Goal: Task Accomplishment & Management: Manage account settings

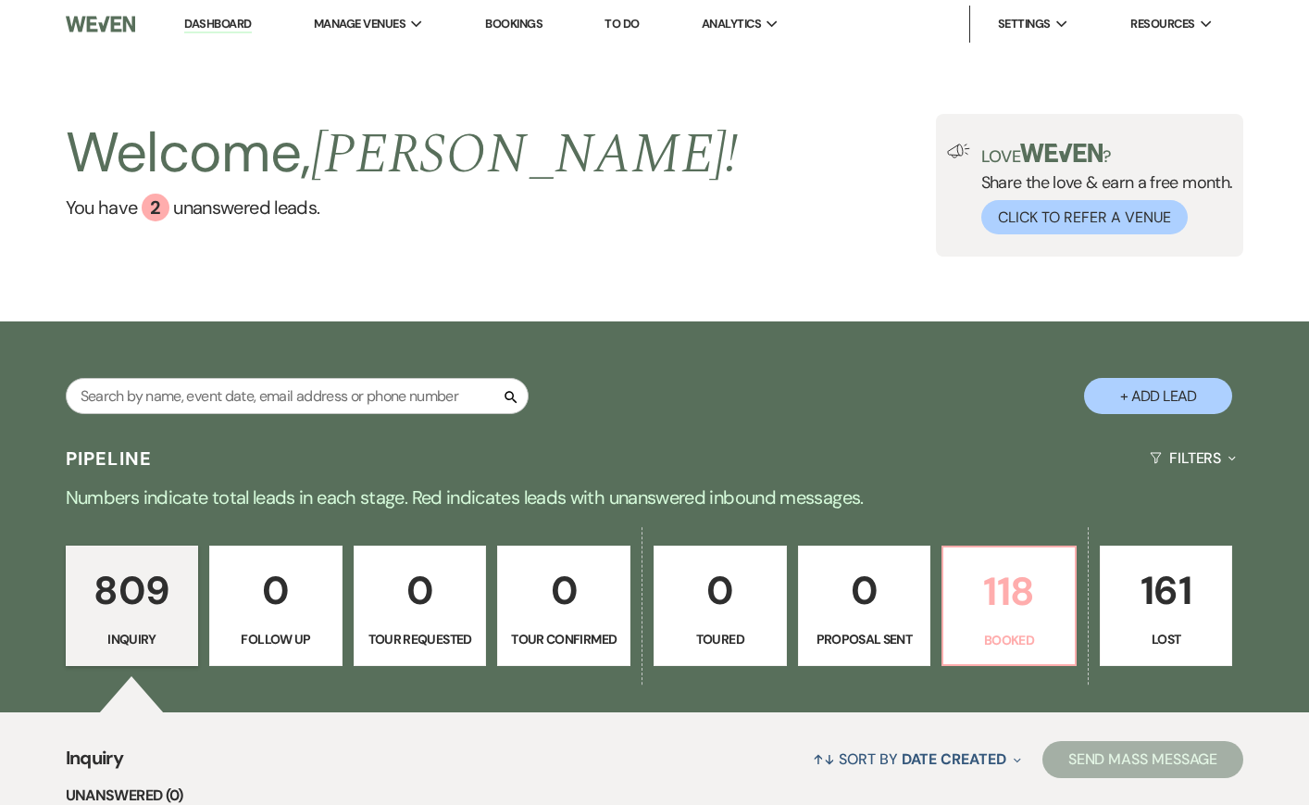
click at [1020, 576] on p "118" at bounding box center [1009, 591] width 109 height 62
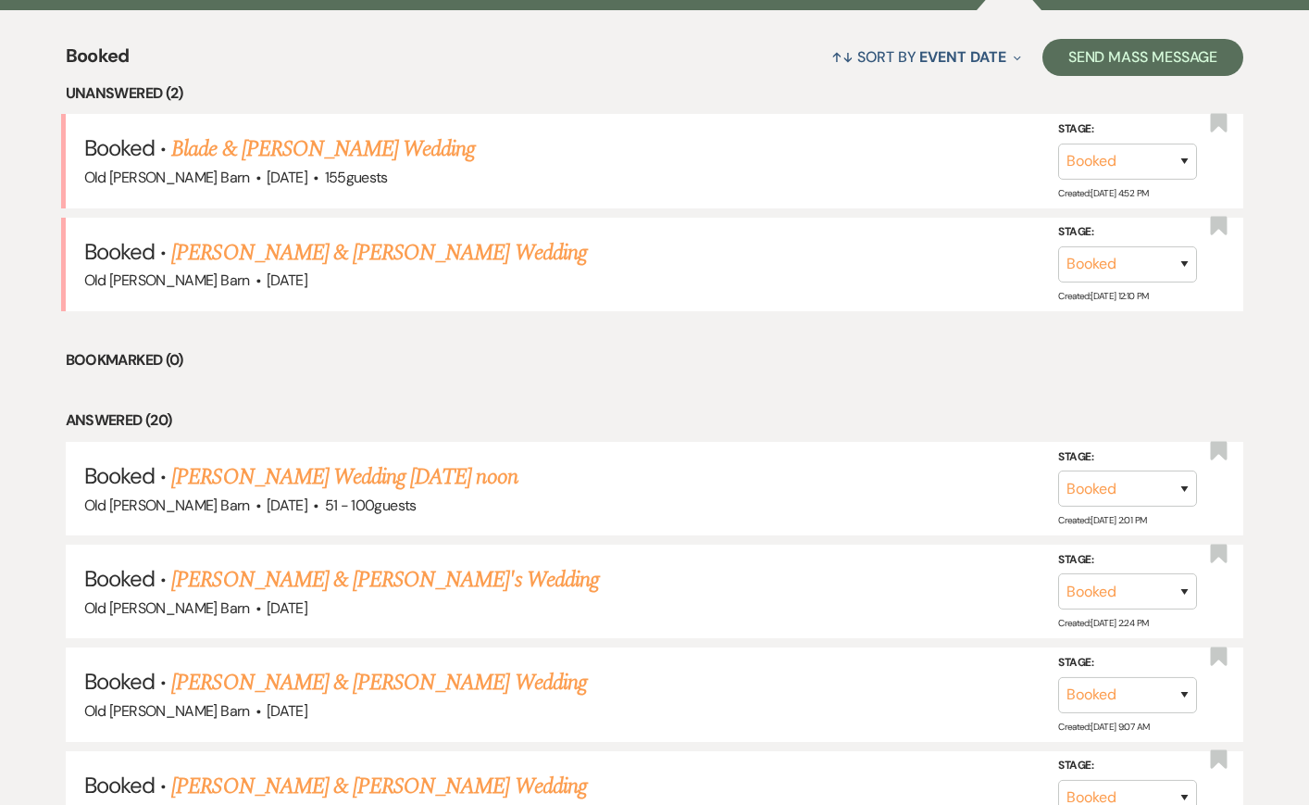
scroll to position [706, 0]
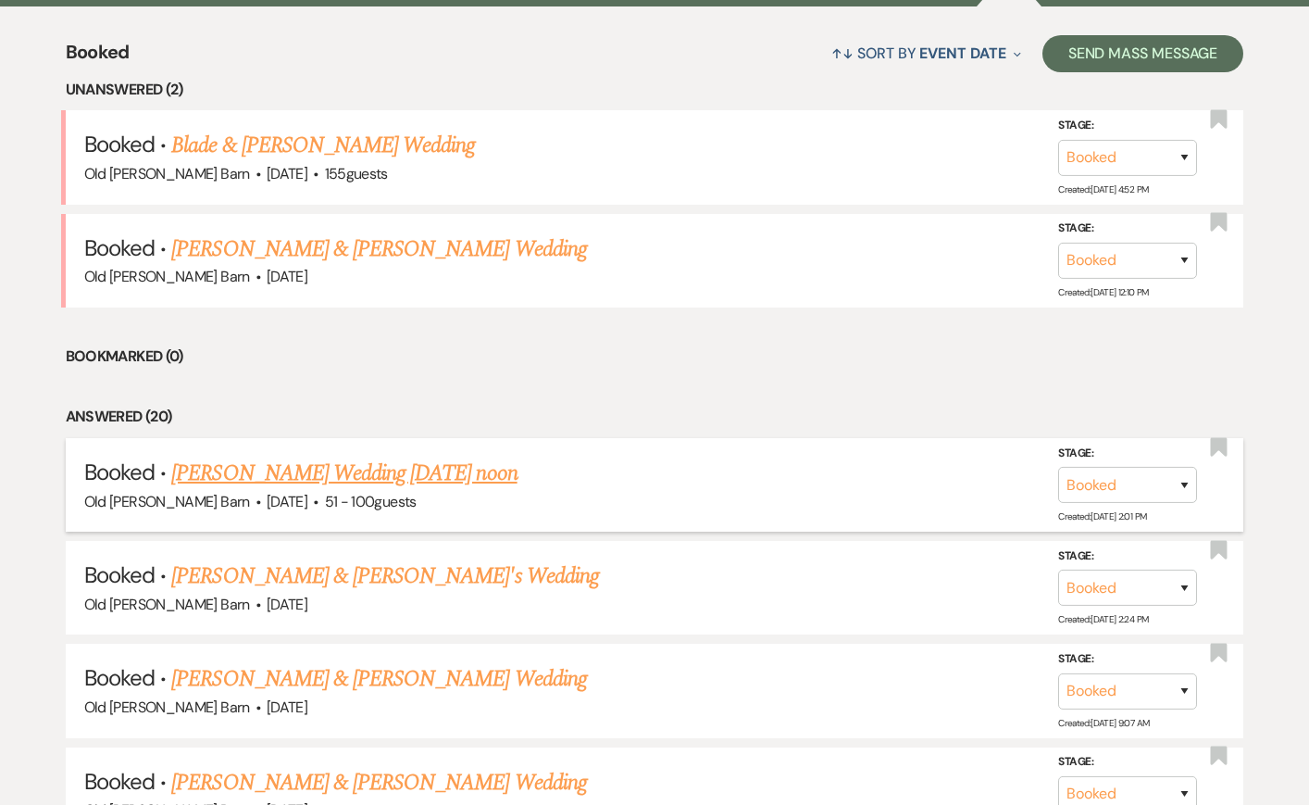
click at [407, 470] on link "[PERSON_NAME] Wedding [DATE] noon" at bounding box center [343, 473] width 345 height 33
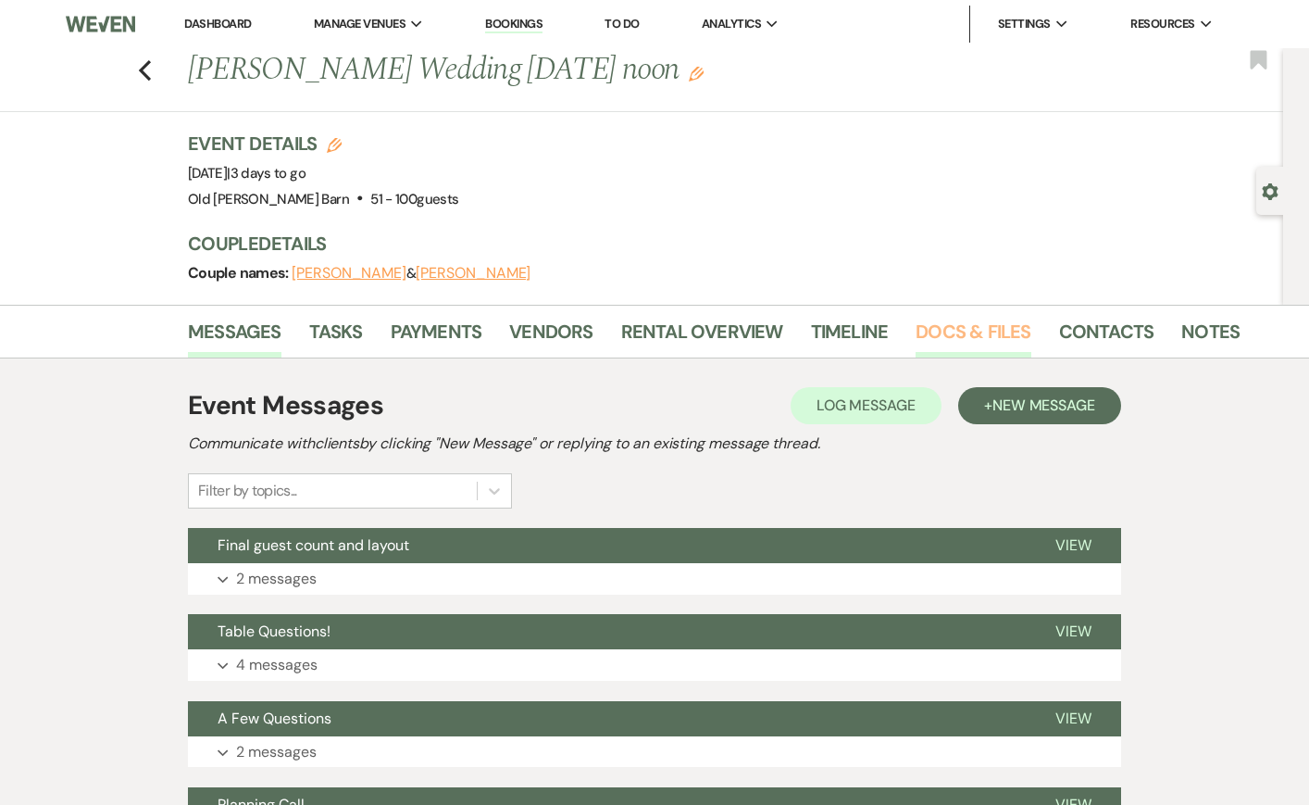
click at [921, 331] on link "Docs & Files" at bounding box center [973, 337] width 115 height 41
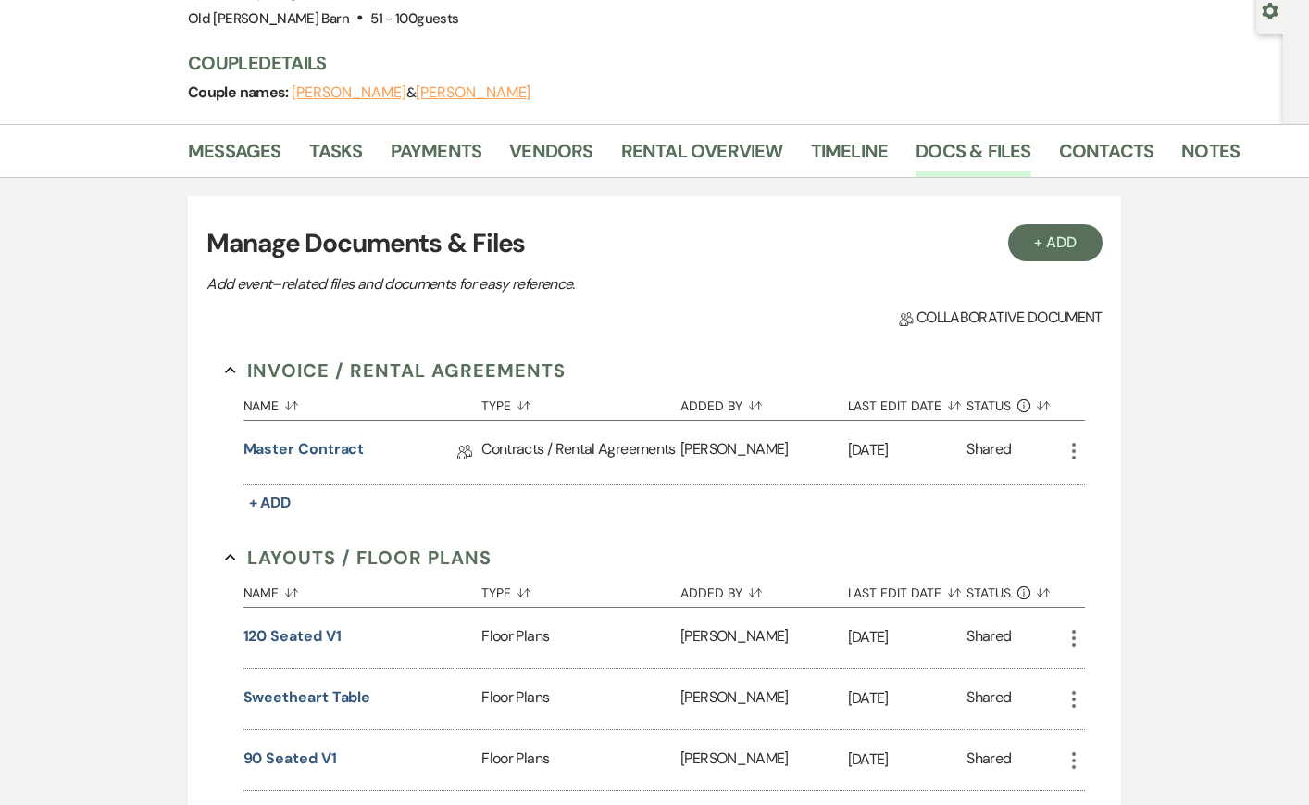
scroll to position [190, 0]
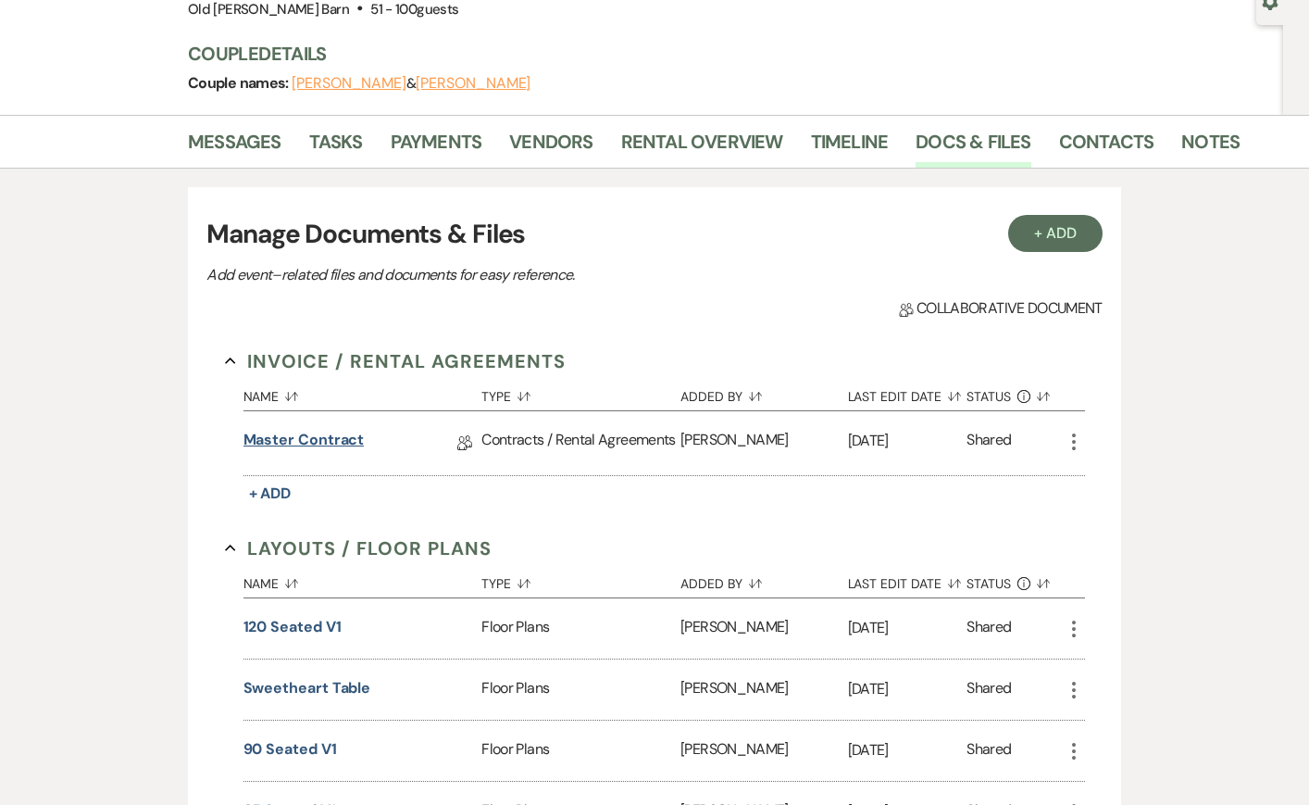
click at [354, 443] on link "Master Contract" at bounding box center [304, 443] width 121 height 29
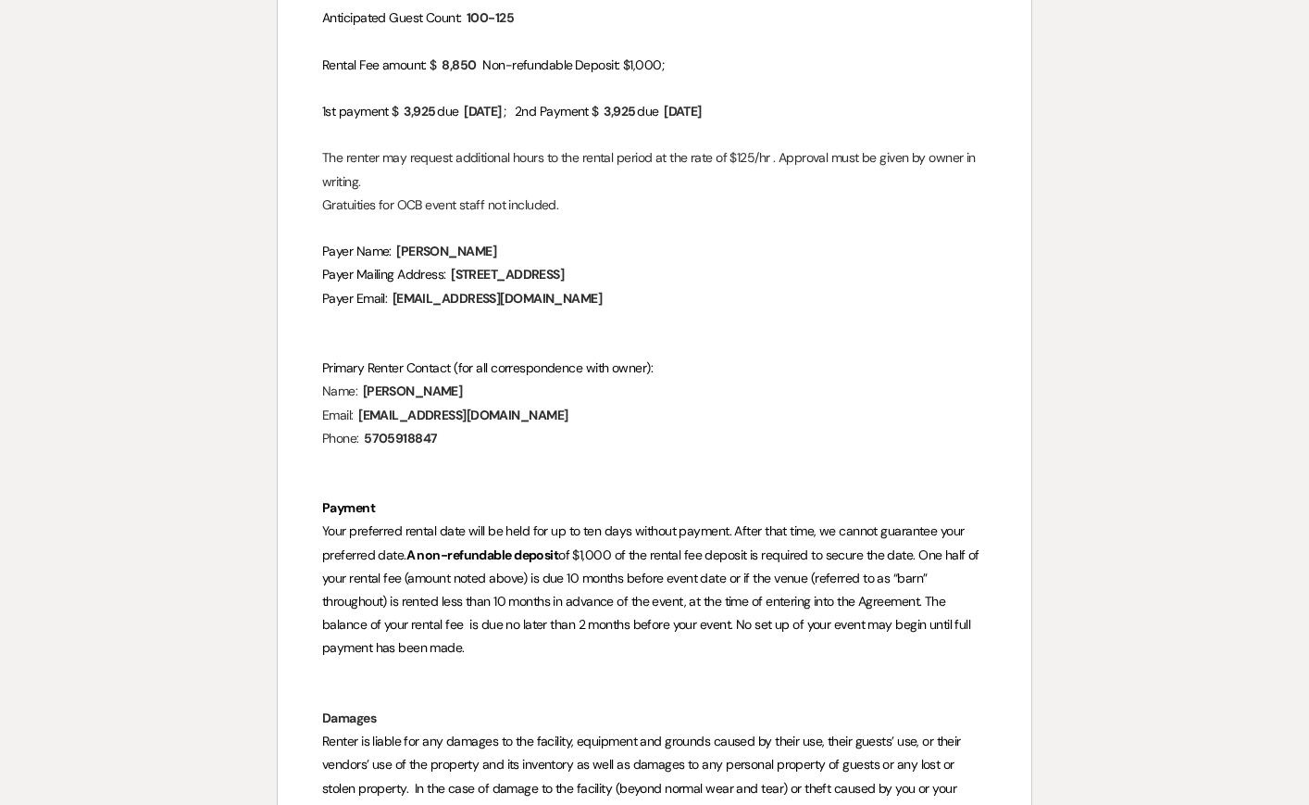
scroll to position [909, 0]
drag, startPoint x: 688, startPoint y: 291, endPoint x: 620, endPoint y: 285, distance: 68.8
click at [620, 285] on p "Payer Mailing Address: ﻿ [STREET_ADDRESS] ﻿" at bounding box center [654, 273] width 665 height 23
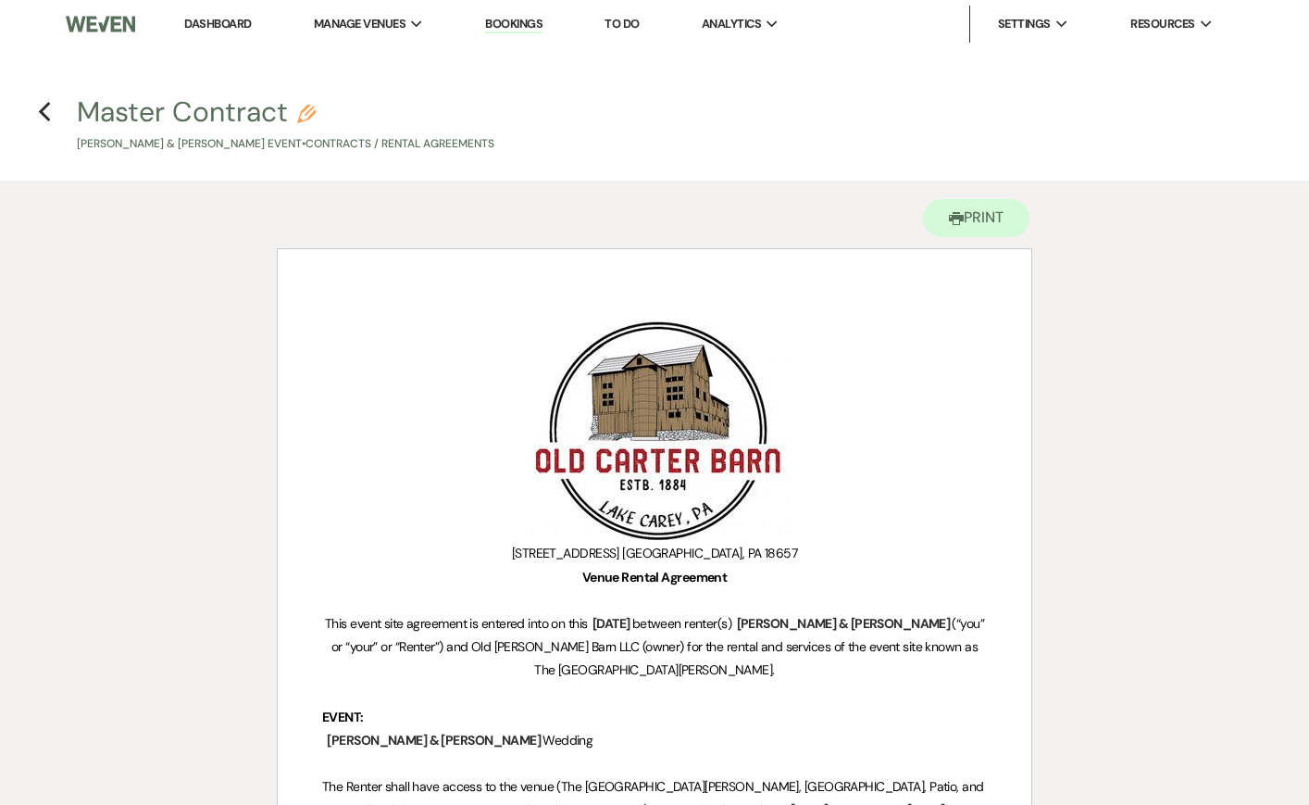
scroll to position [0, 0]
click at [48, 112] on icon "Previous" at bounding box center [45, 112] width 14 height 22
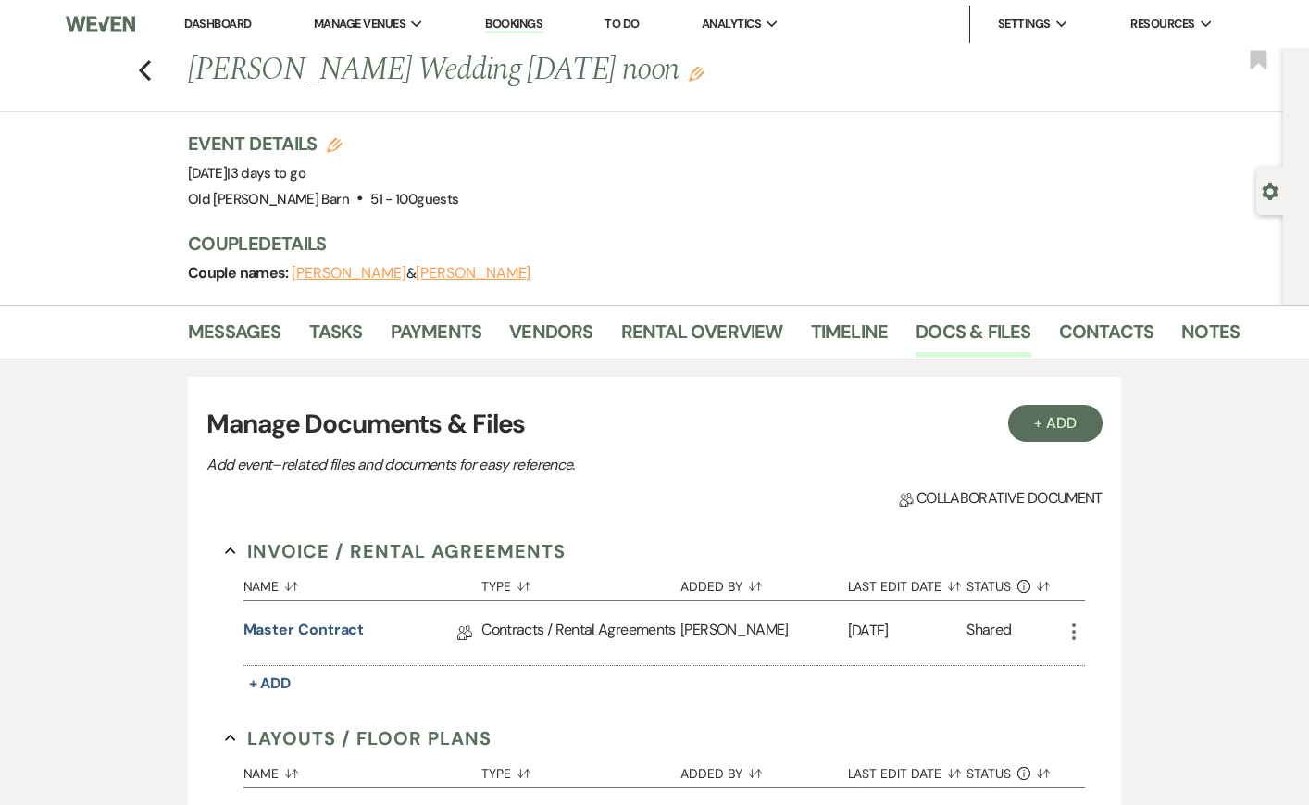
scroll to position [190, 0]
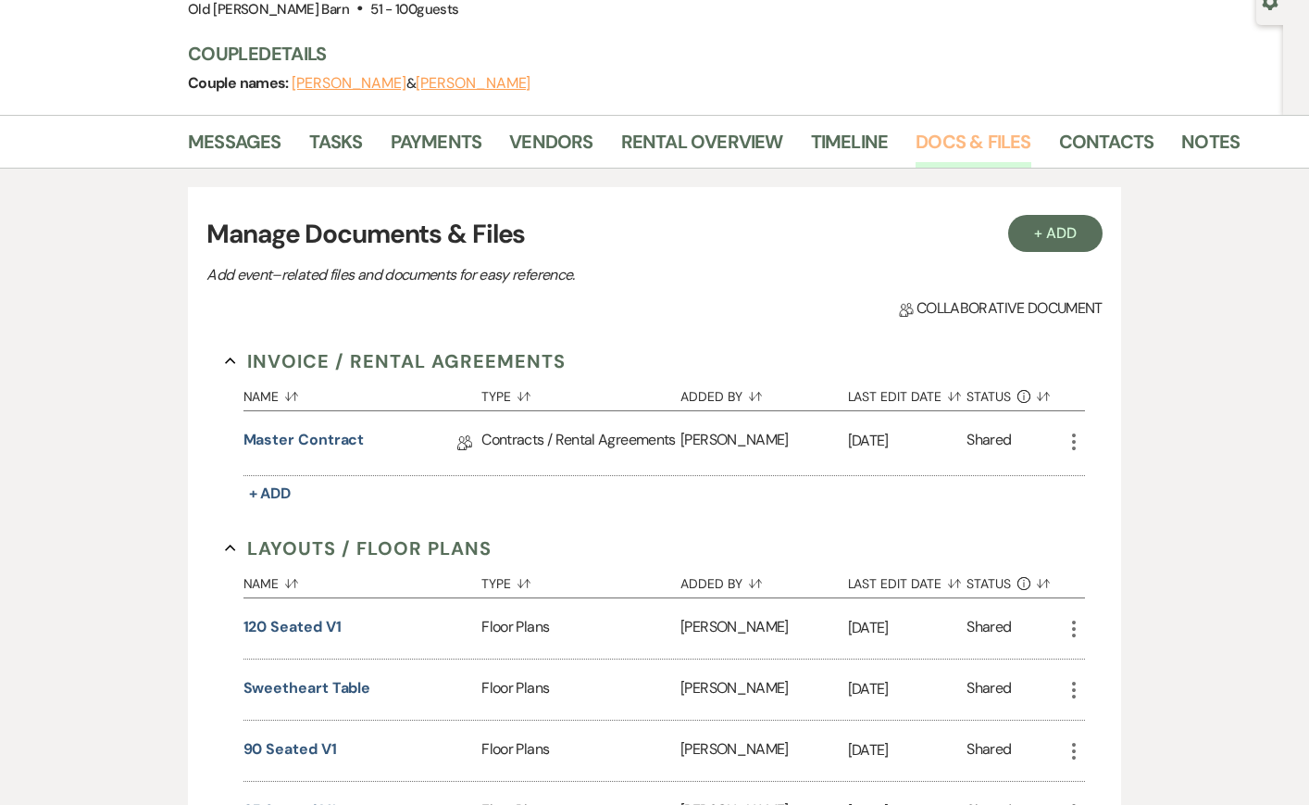
click at [936, 138] on link "Docs & Files" at bounding box center [973, 147] width 115 height 41
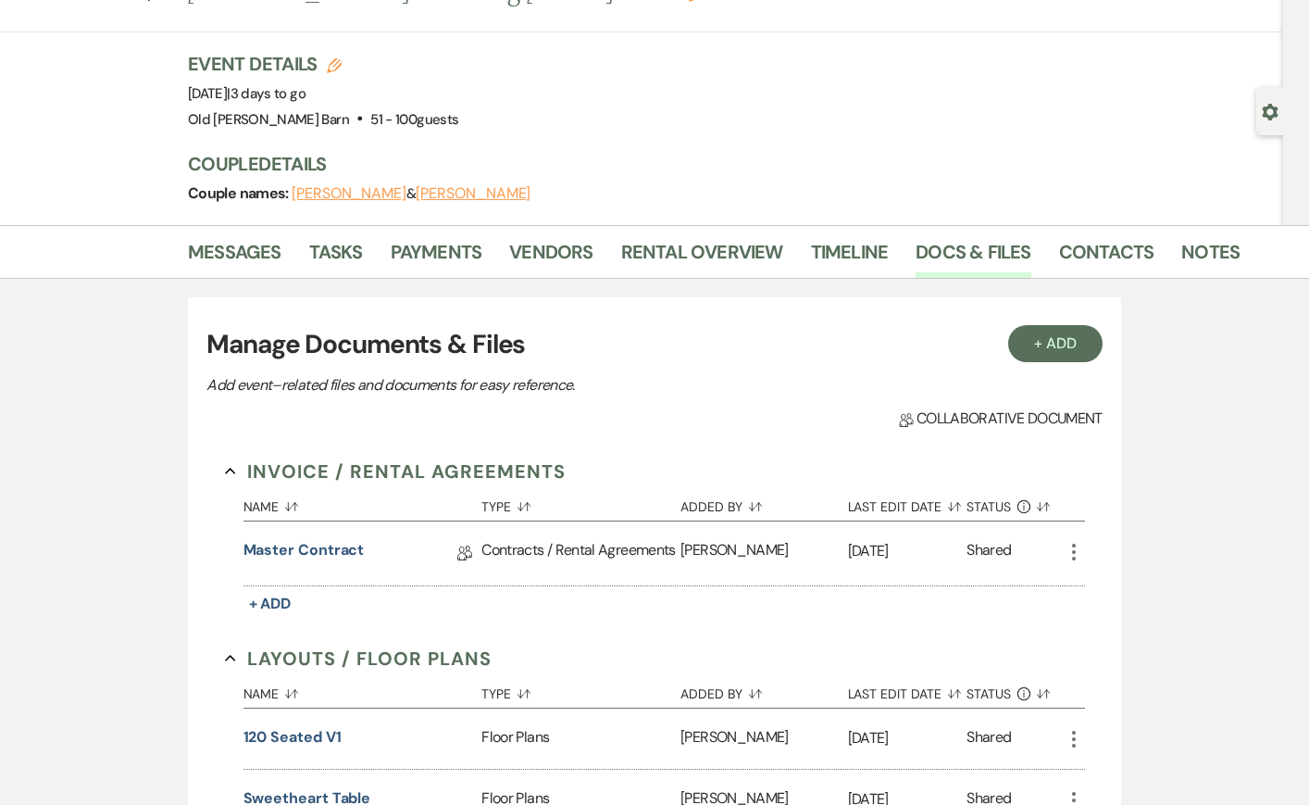
scroll to position [70, 0]
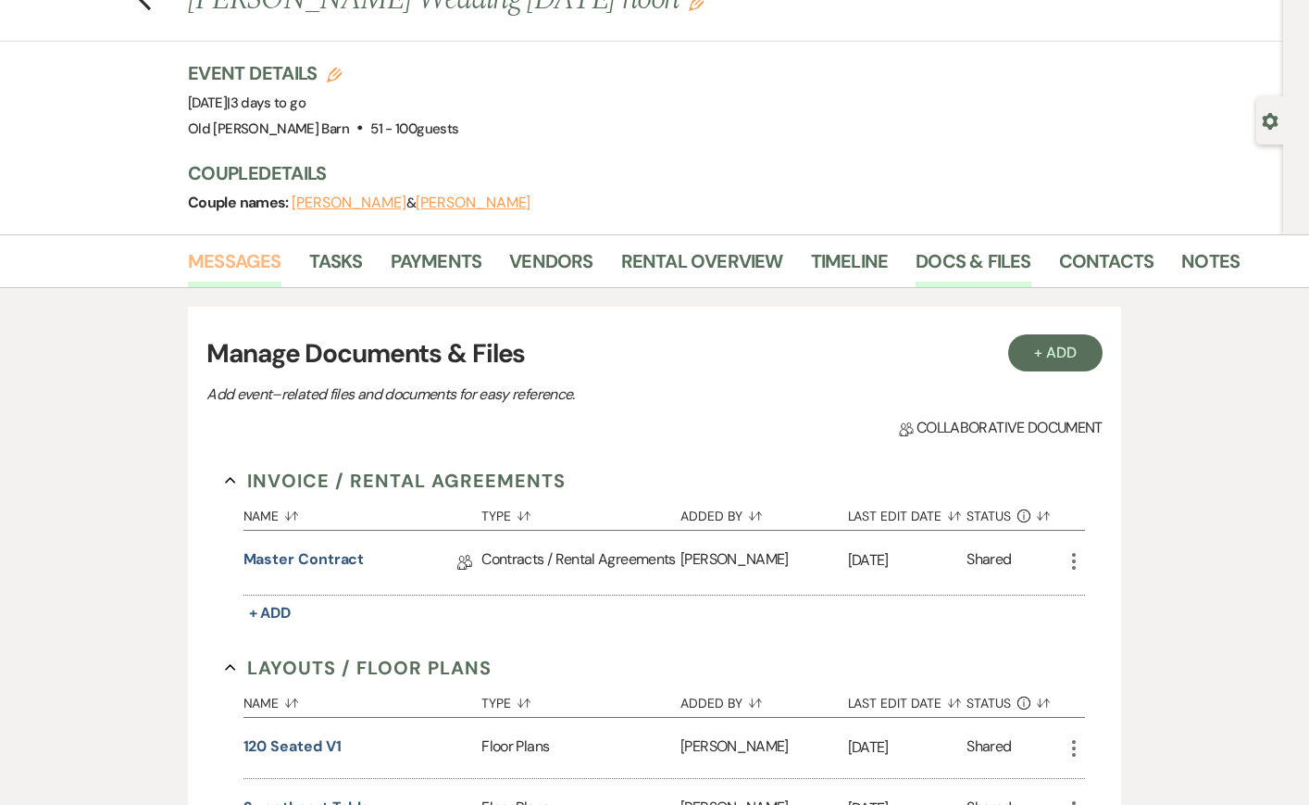
click at [260, 264] on link "Messages" at bounding box center [235, 266] width 94 height 41
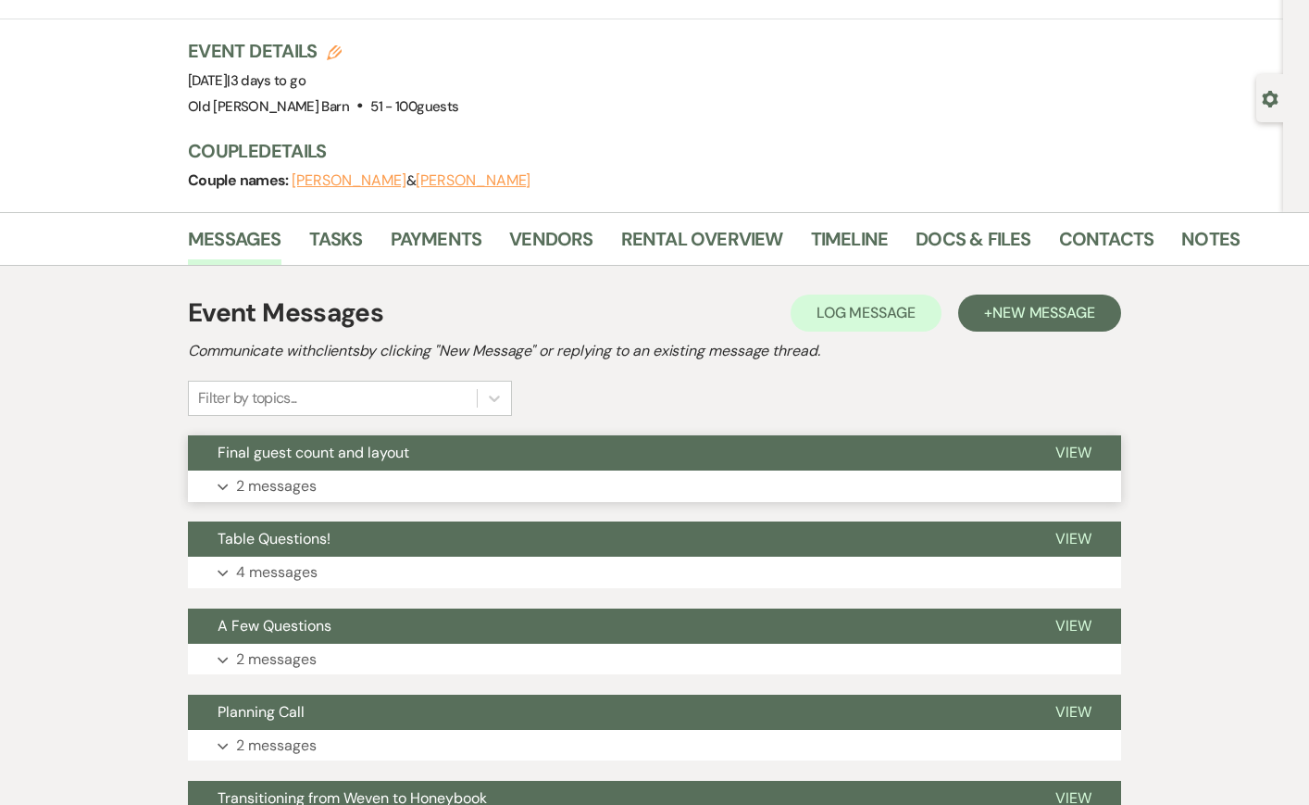
scroll to position [101, 0]
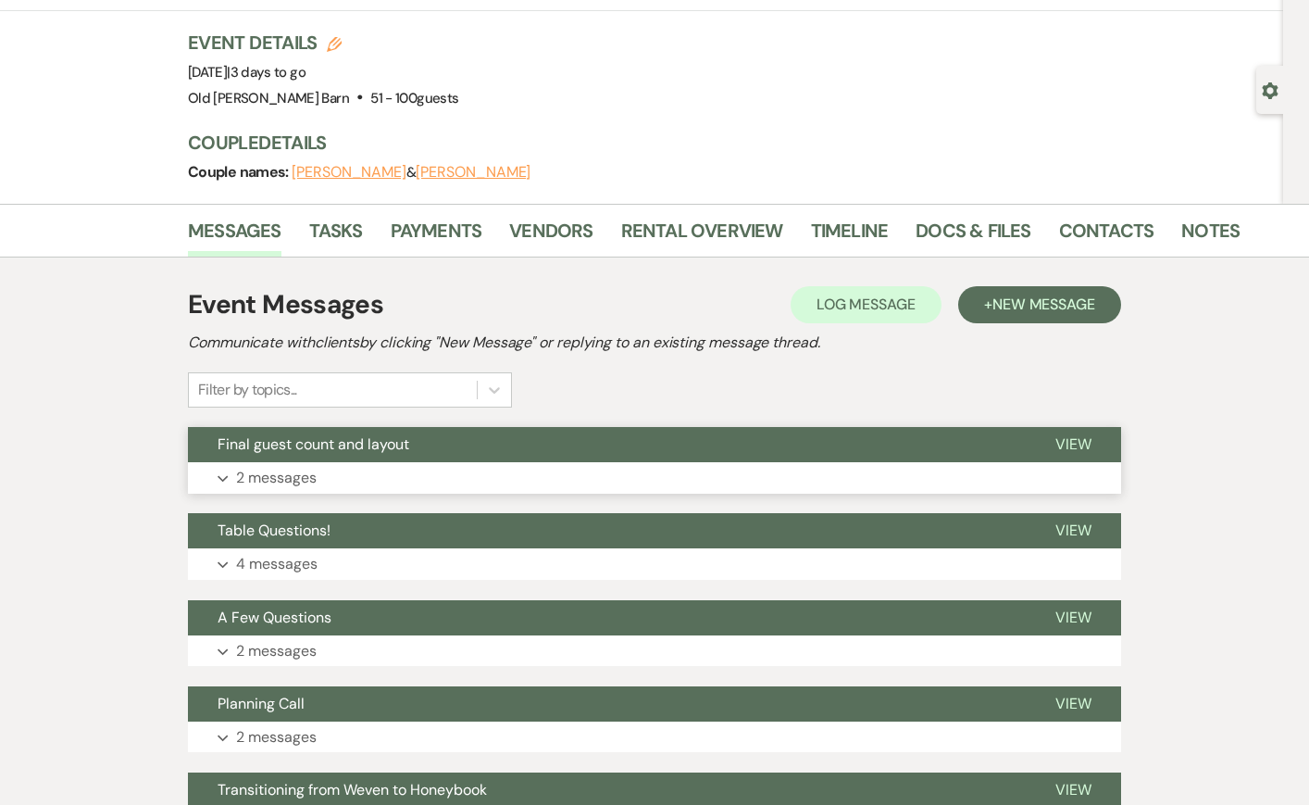
click at [301, 477] on p "2 messages" at bounding box center [276, 478] width 81 height 24
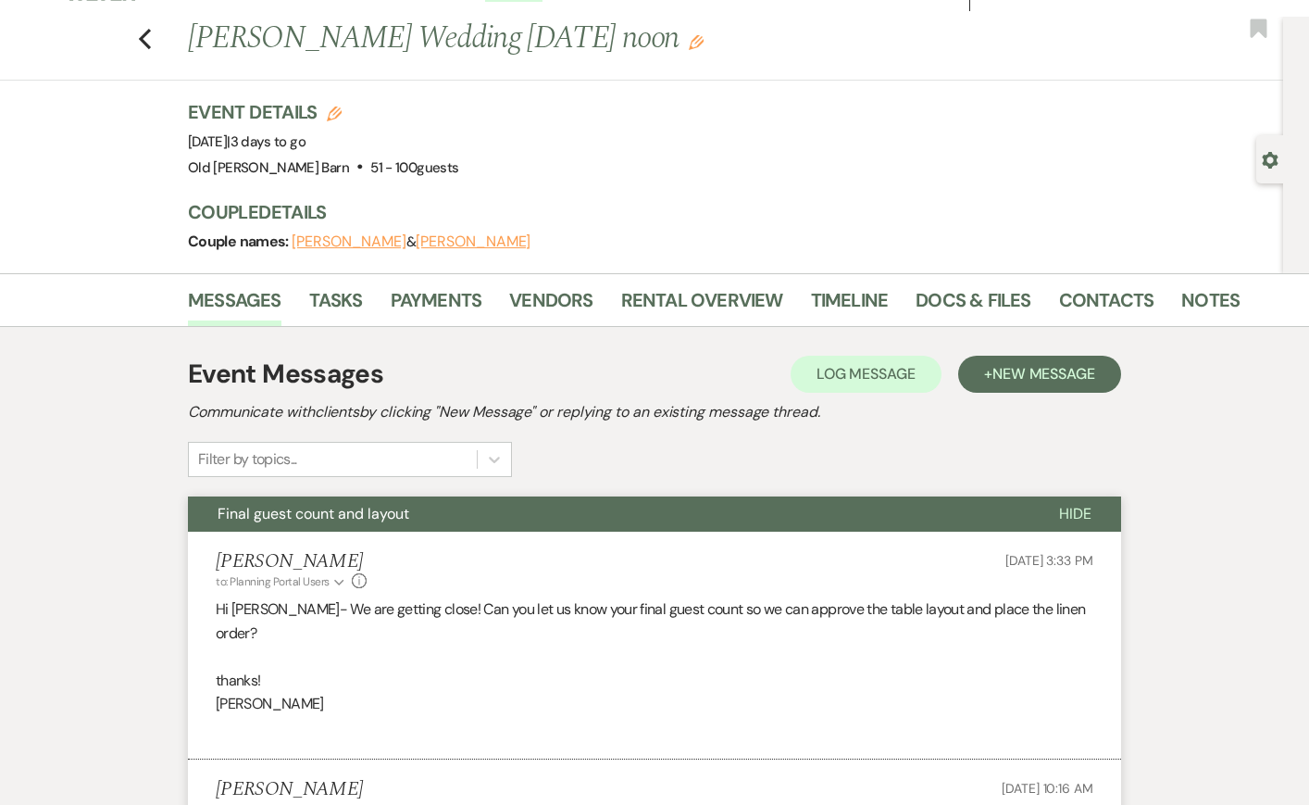
scroll to position [31, 0]
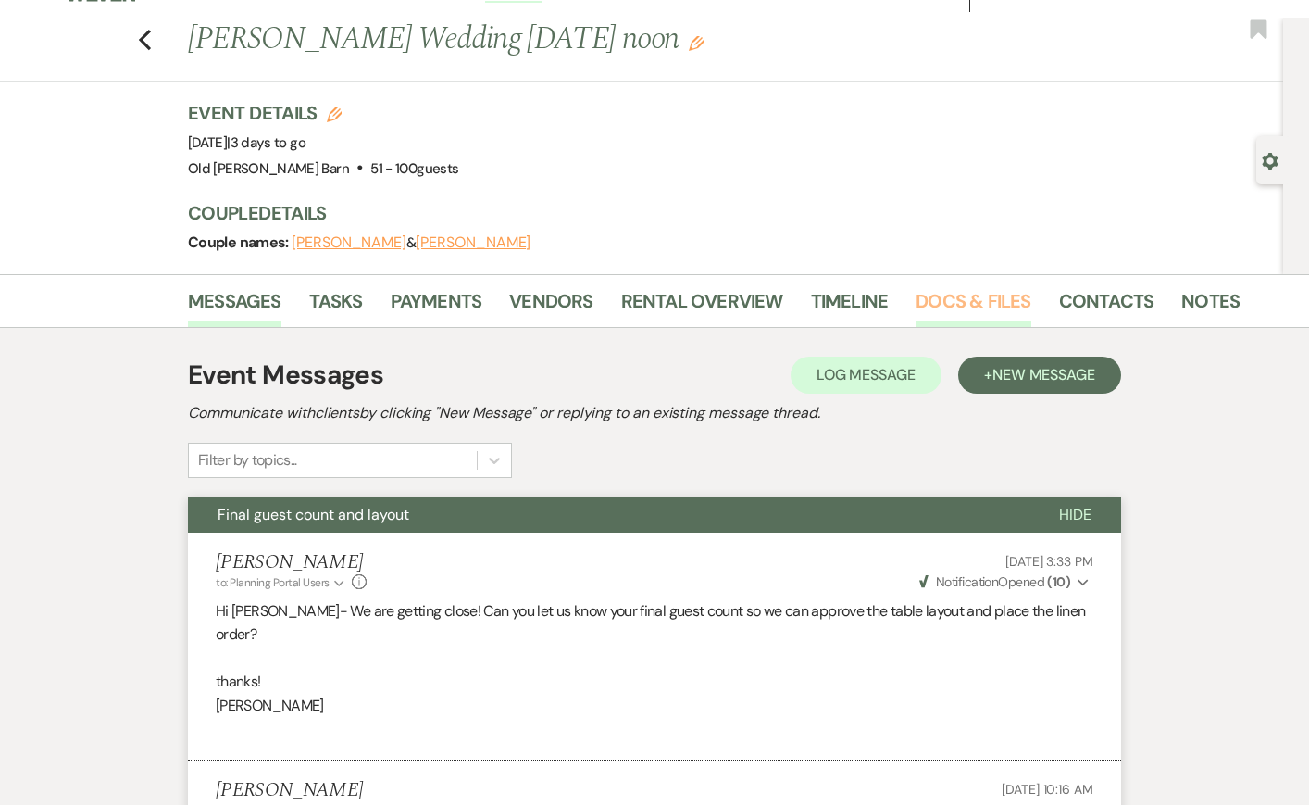
click at [956, 307] on link "Docs & Files" at bounding box center [973, 306] width 115 height 41
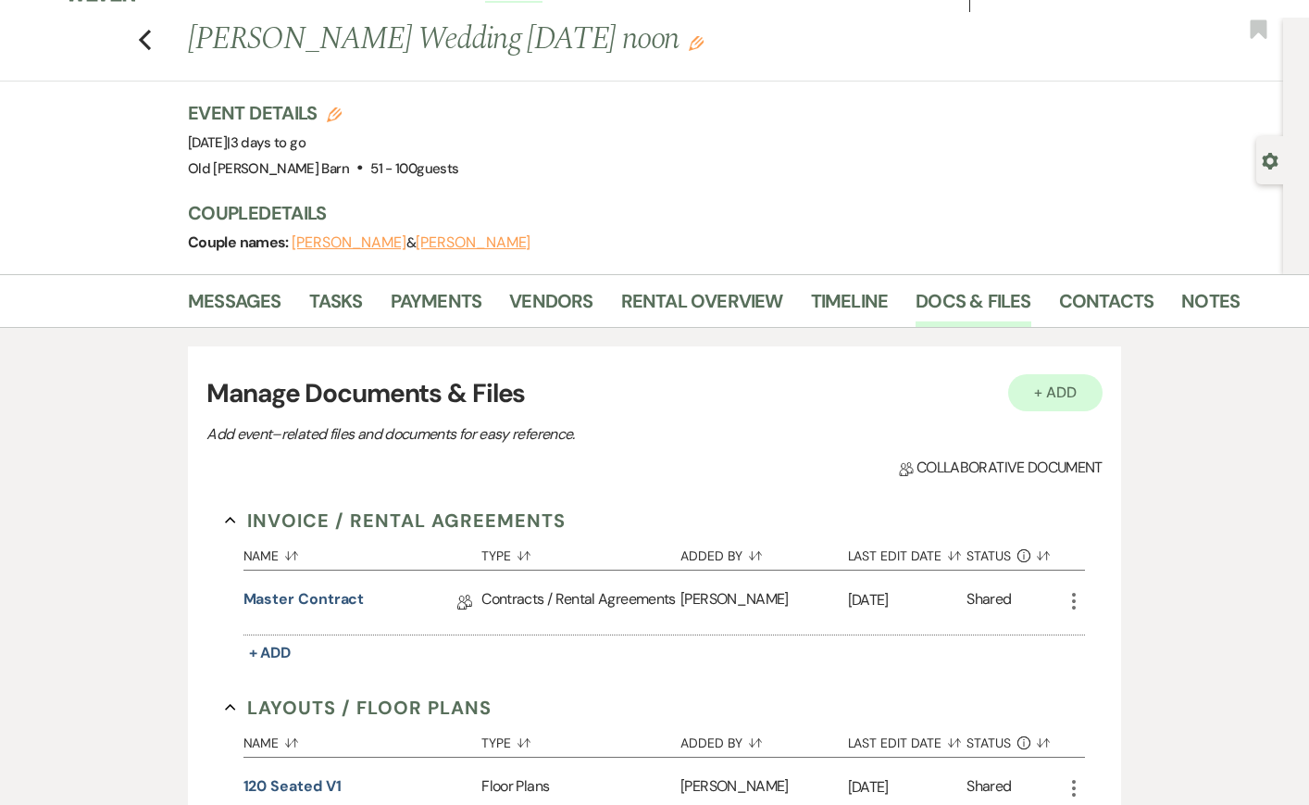
click at [1046, 402] on button "+ Add" at bounding box center [1055, 392] width 94 height 37
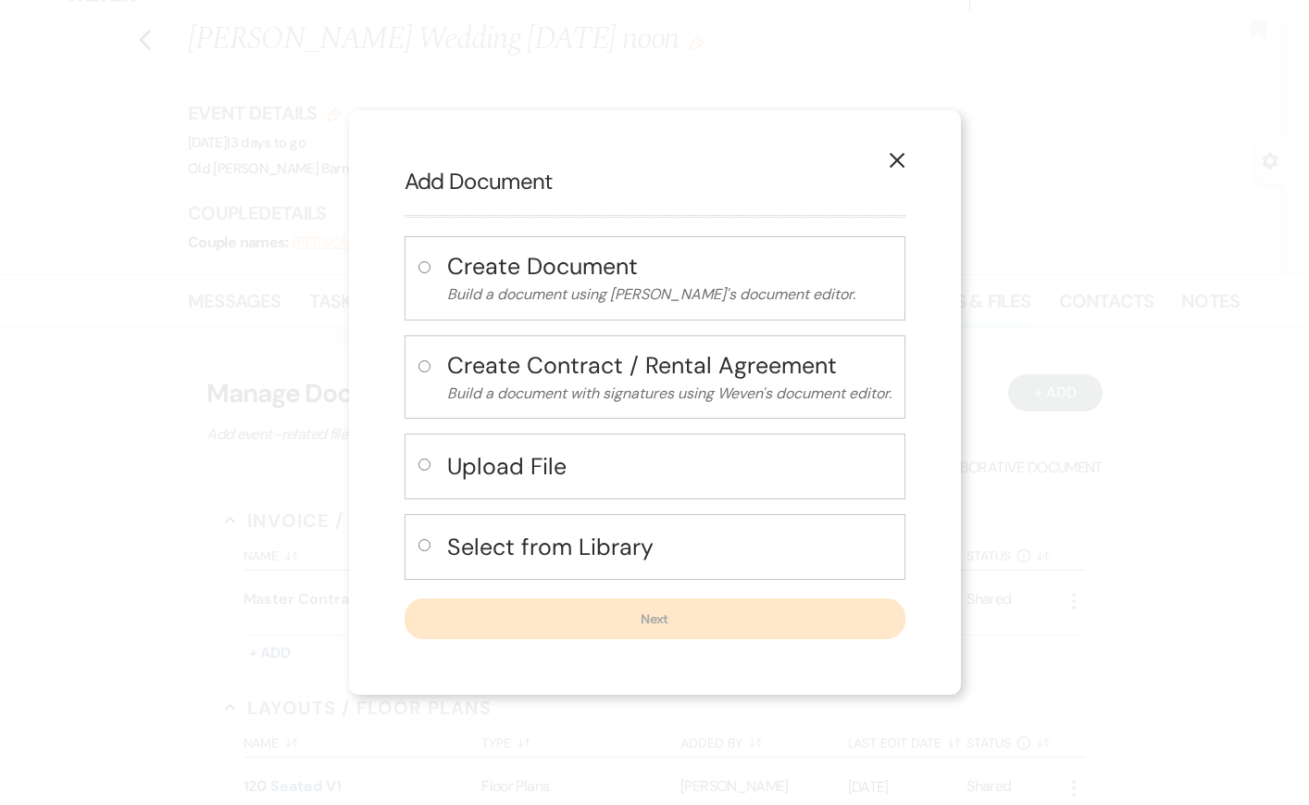
click at [419, 463] on input "radio" at bounding box center [425, 464] width 12 height 12
radio input "true"
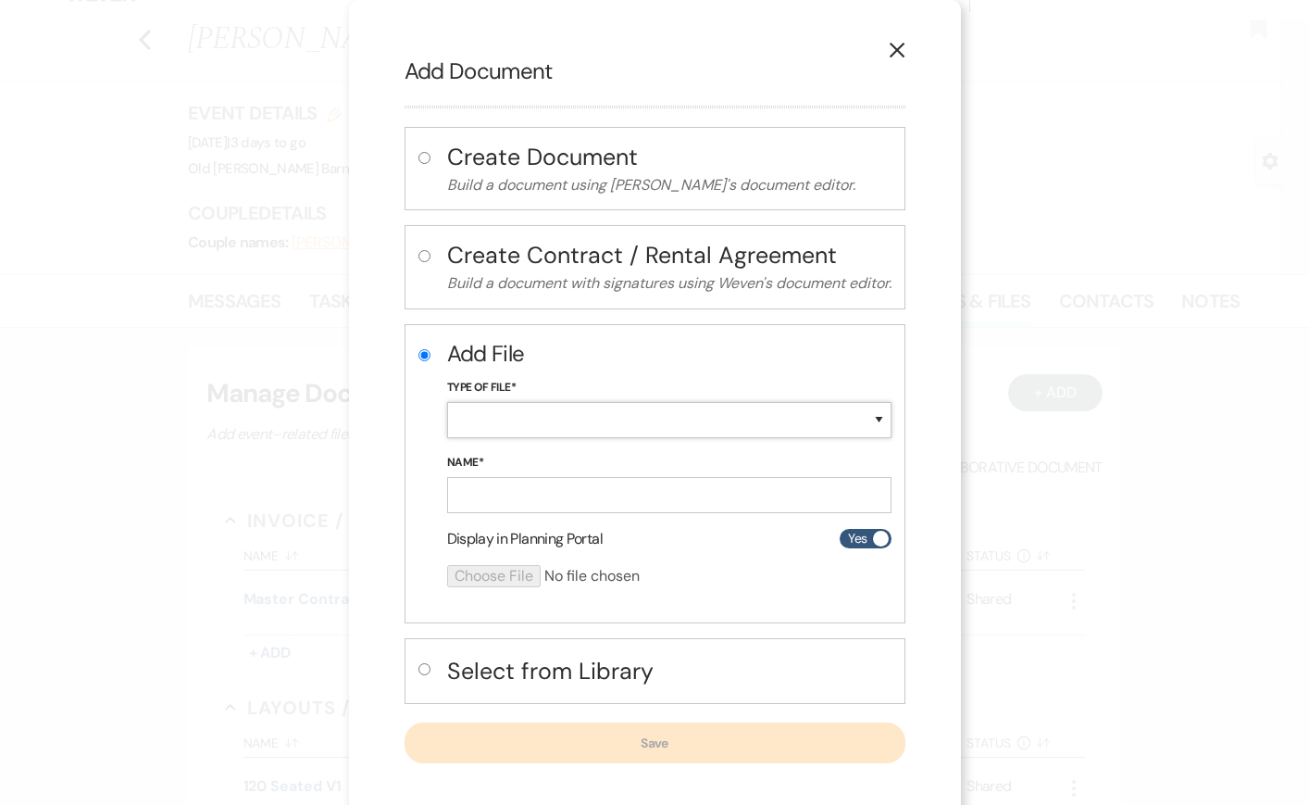
select select "19"
click at [500, 496] on input "Name*" at bounding box center [669, 495] width 444 height 36
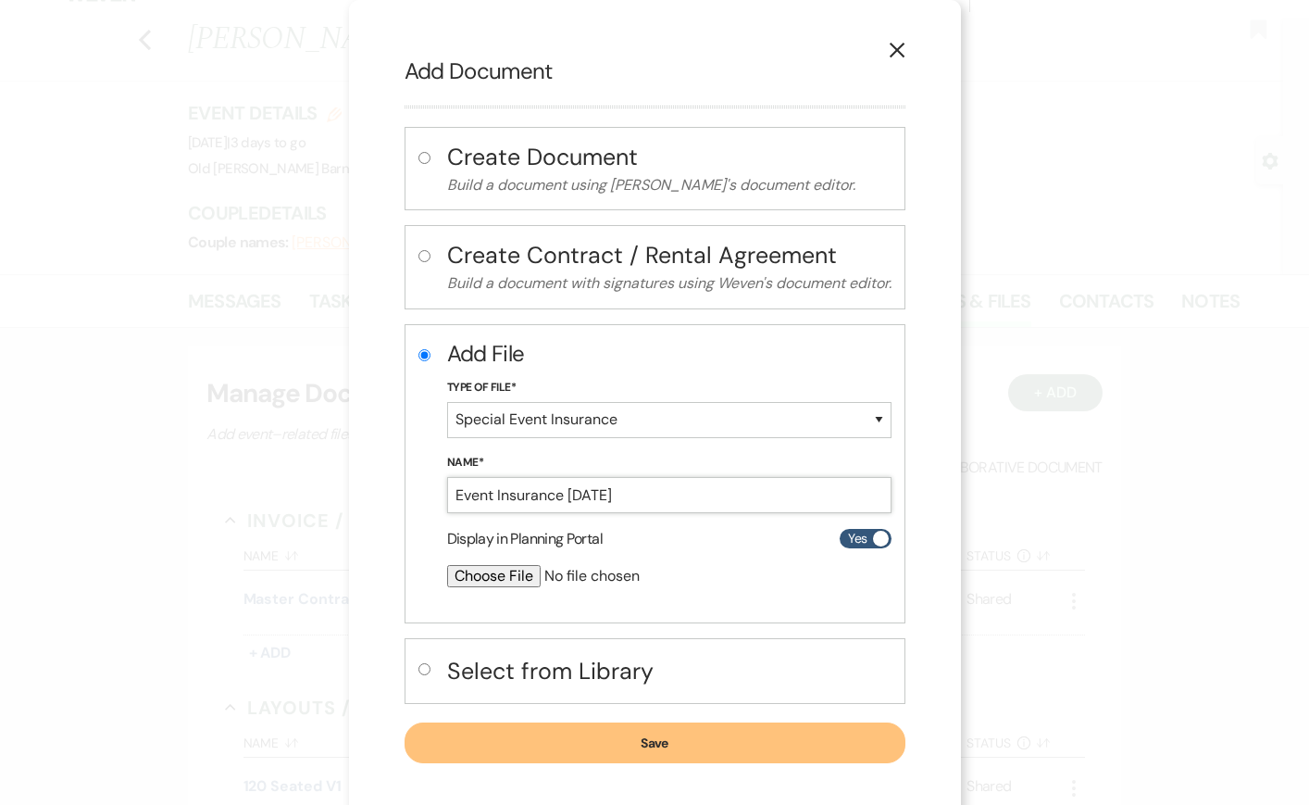
type input "Event Insurance [DATE]"
click at [482, 574] on input "file" at bounding box center [620, 576] width 346 height 22
type input "C:\fakepath\3DS5476-M4714215 Certificate.pdf"
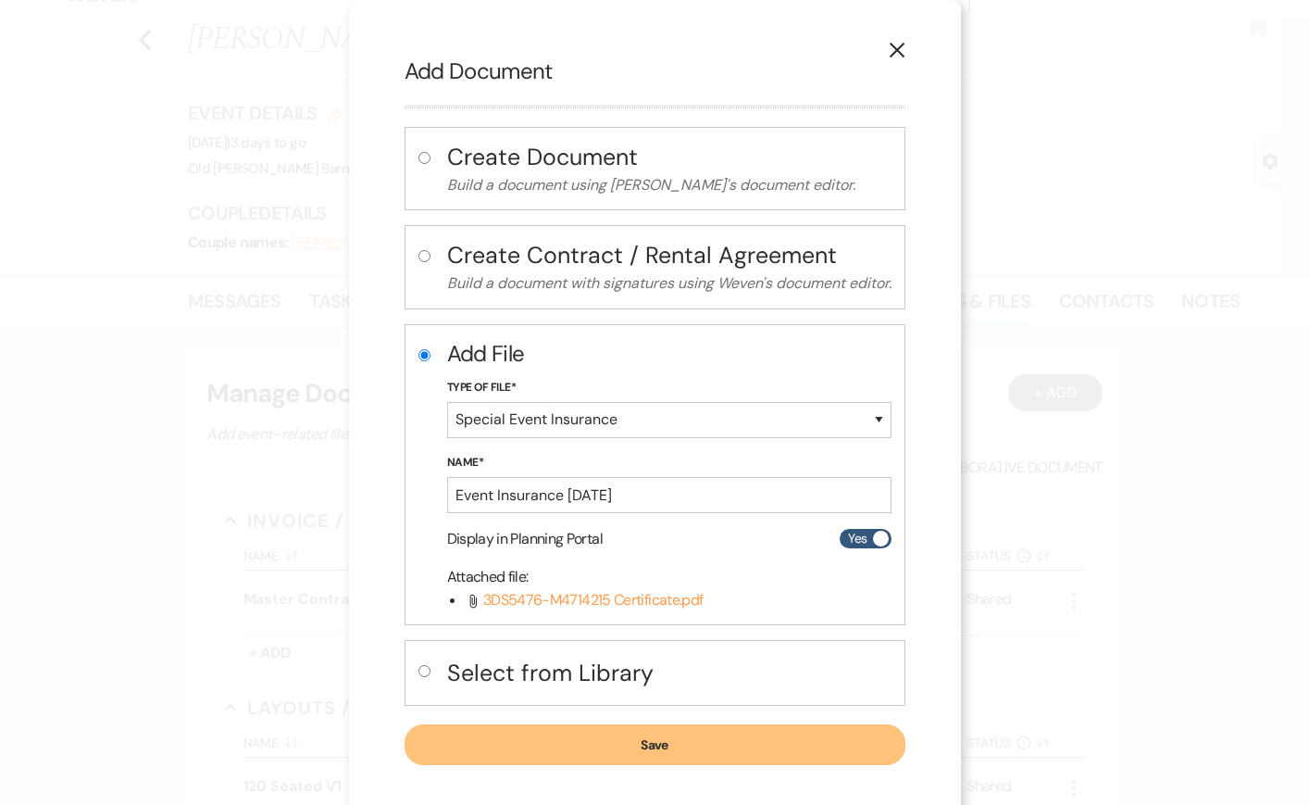
click at [652, 747] on button "Save" at bounding box center [655, 744] width 501 height 41
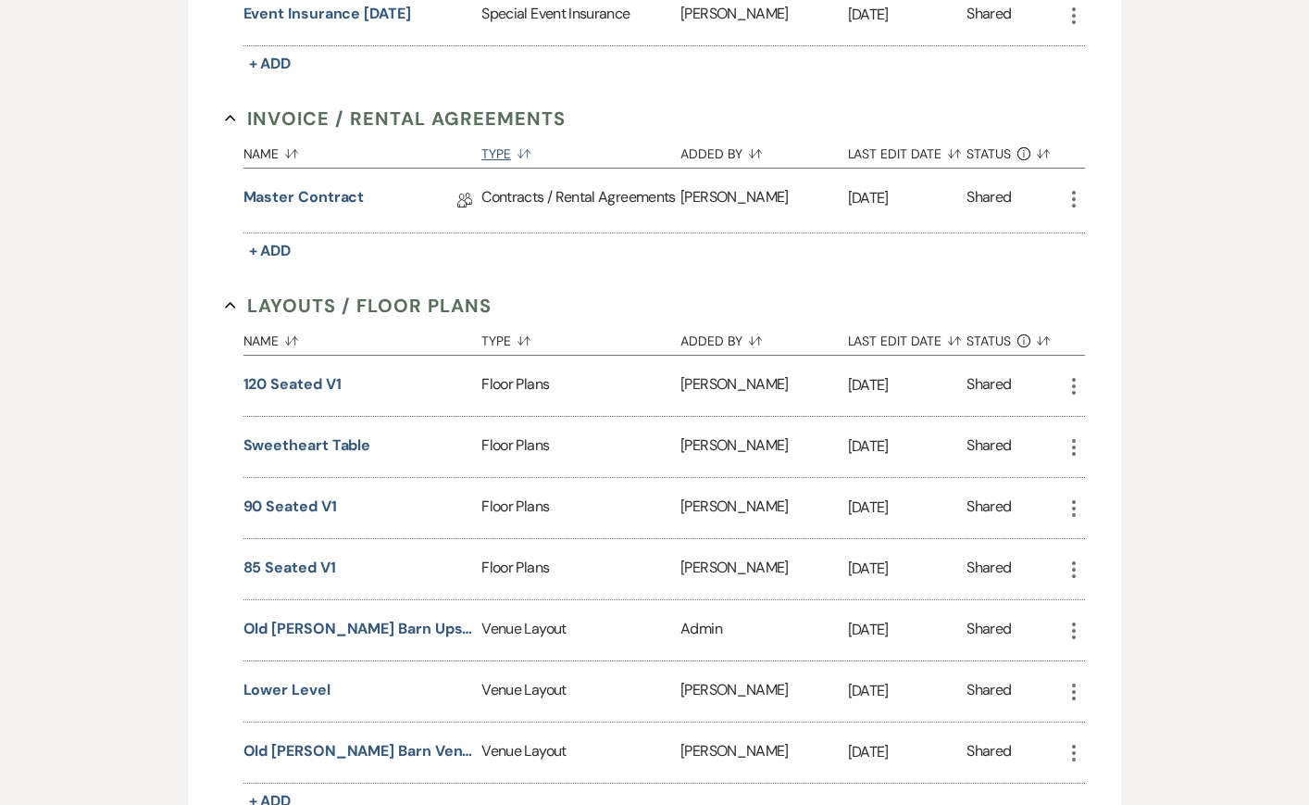
scroll to position [617, 0]
click at [324, 565] on button "85 seated V1" at bounding box center [290, 567] width 93 height 22
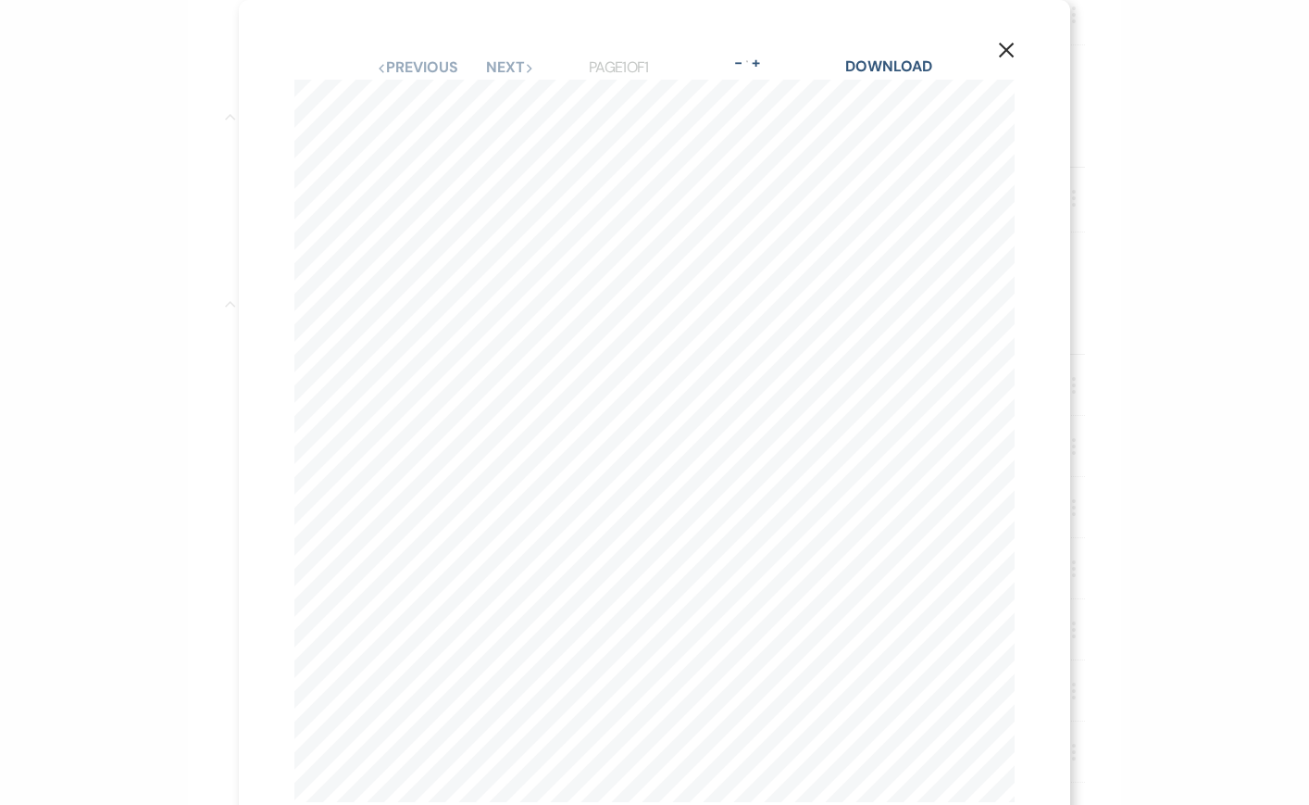
click at [1002, 57] on icon "X" at bounding box center [1006, 50] width 17 height 17
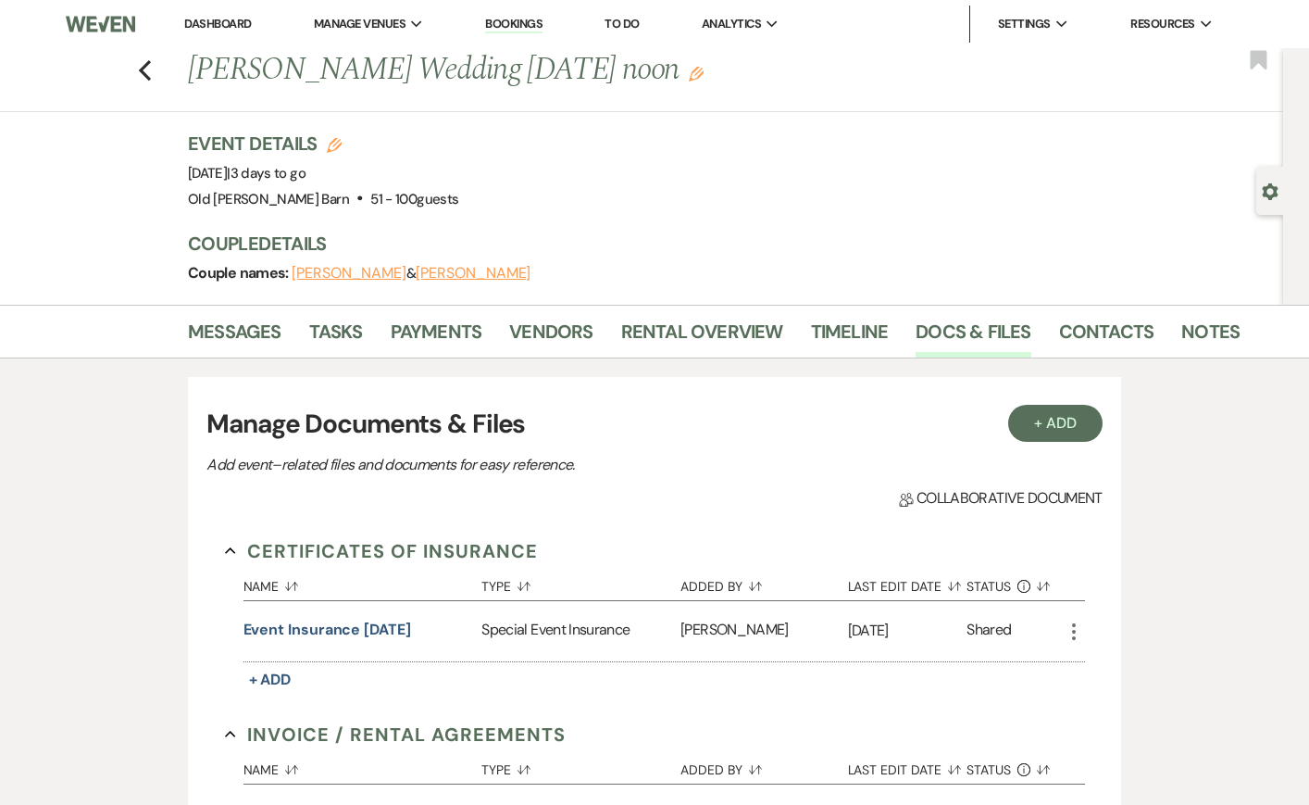
scroll to position [0, 0]
click at [144, 69] on use "button" at bounding box center [145, 70] width 12 height 20
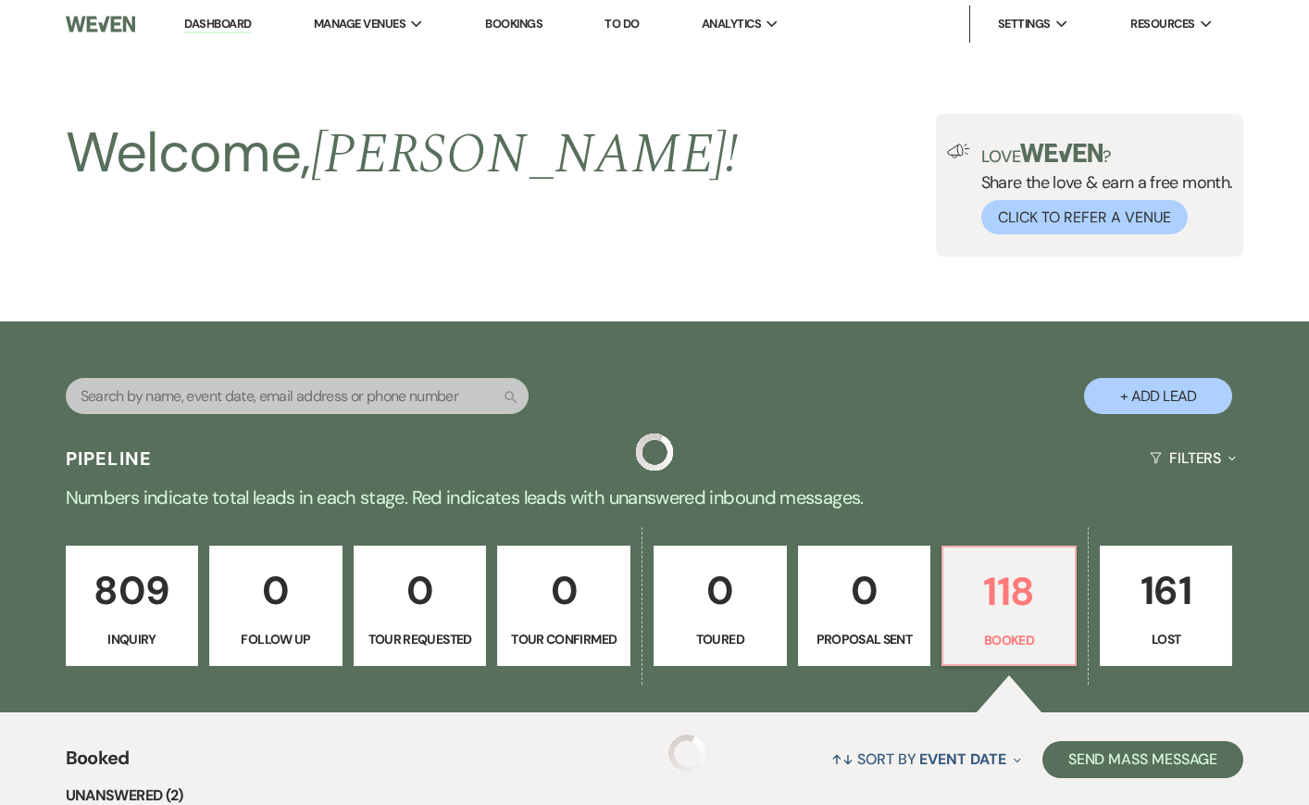
scroll to position [706, 0]
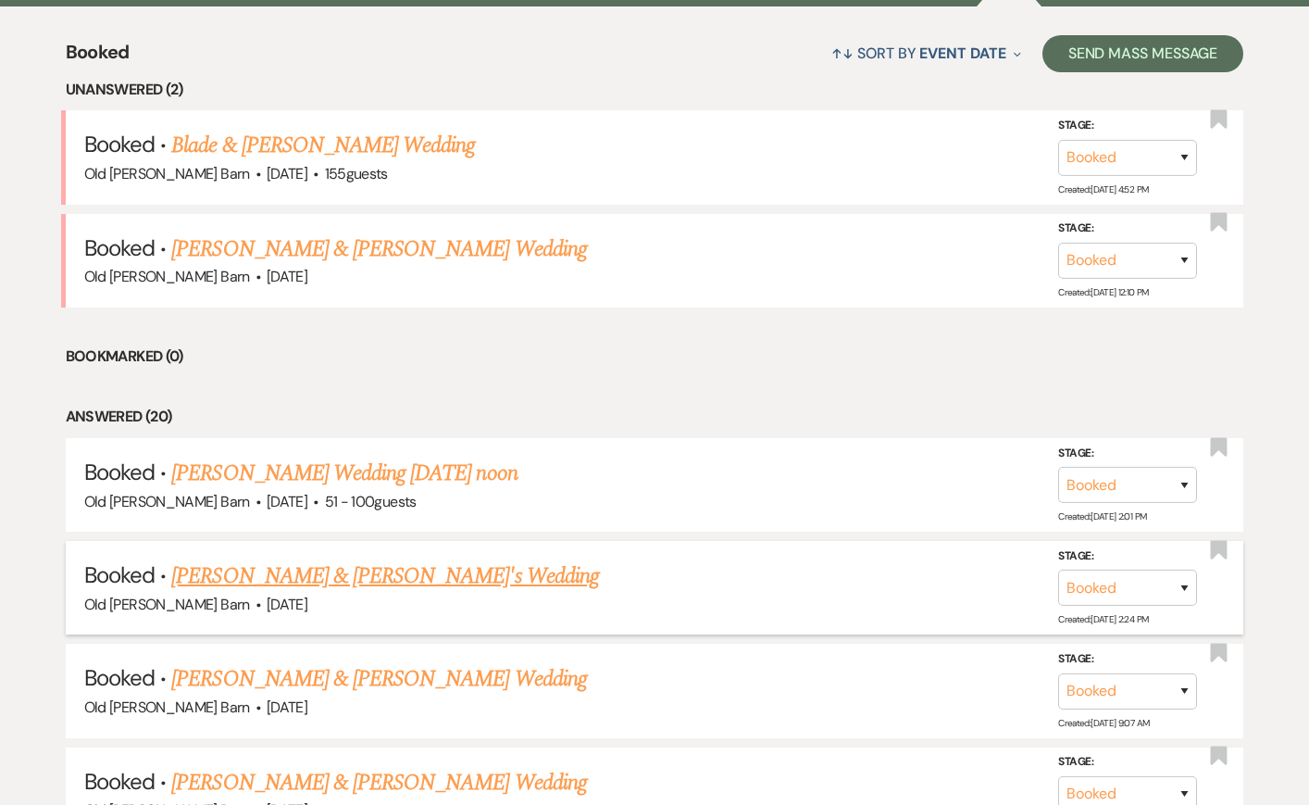
click at [331, 572] on link "[PERSON_NAME] & [PERSON_NAME]'s Wedding" at bounding box center [385, 575] width 428 height 33
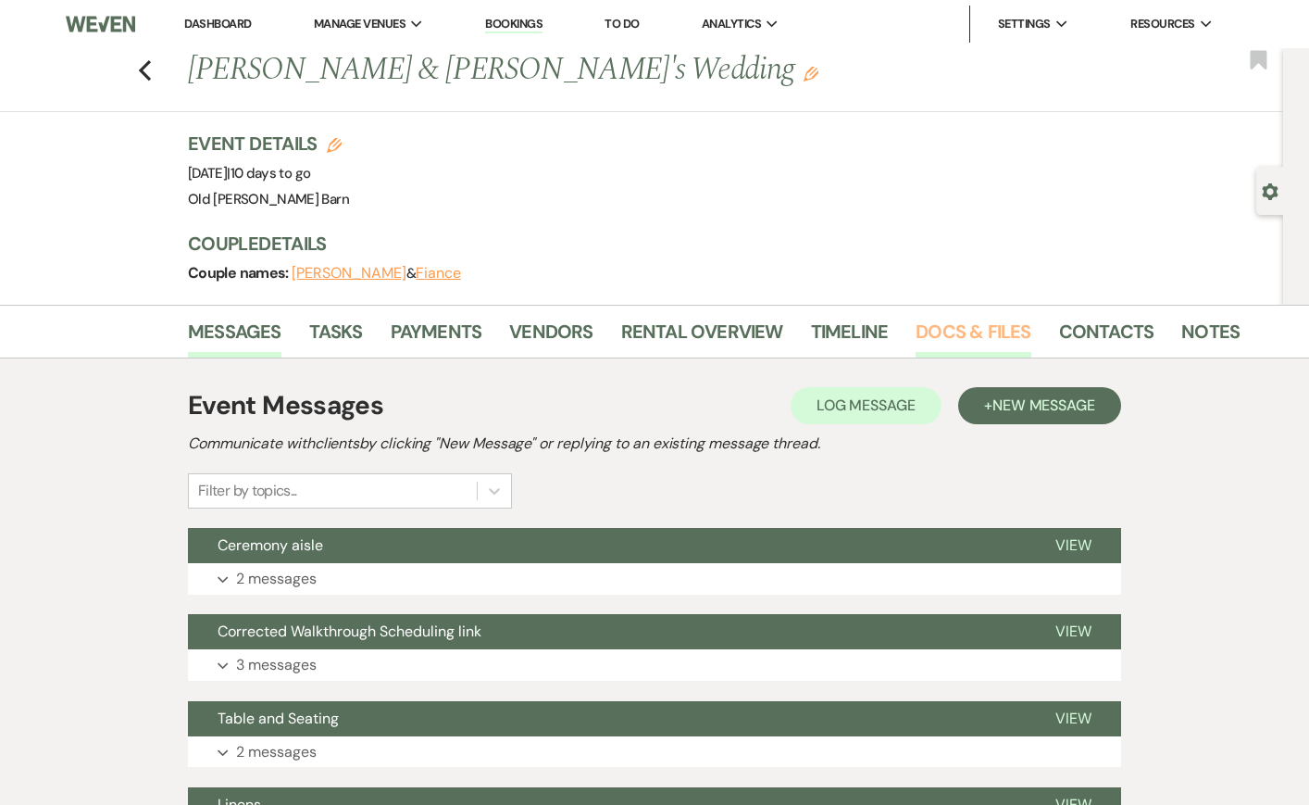
click at [945, 322] on link "Docs & Files" at bounding box center [973, 337] width 115 height 41
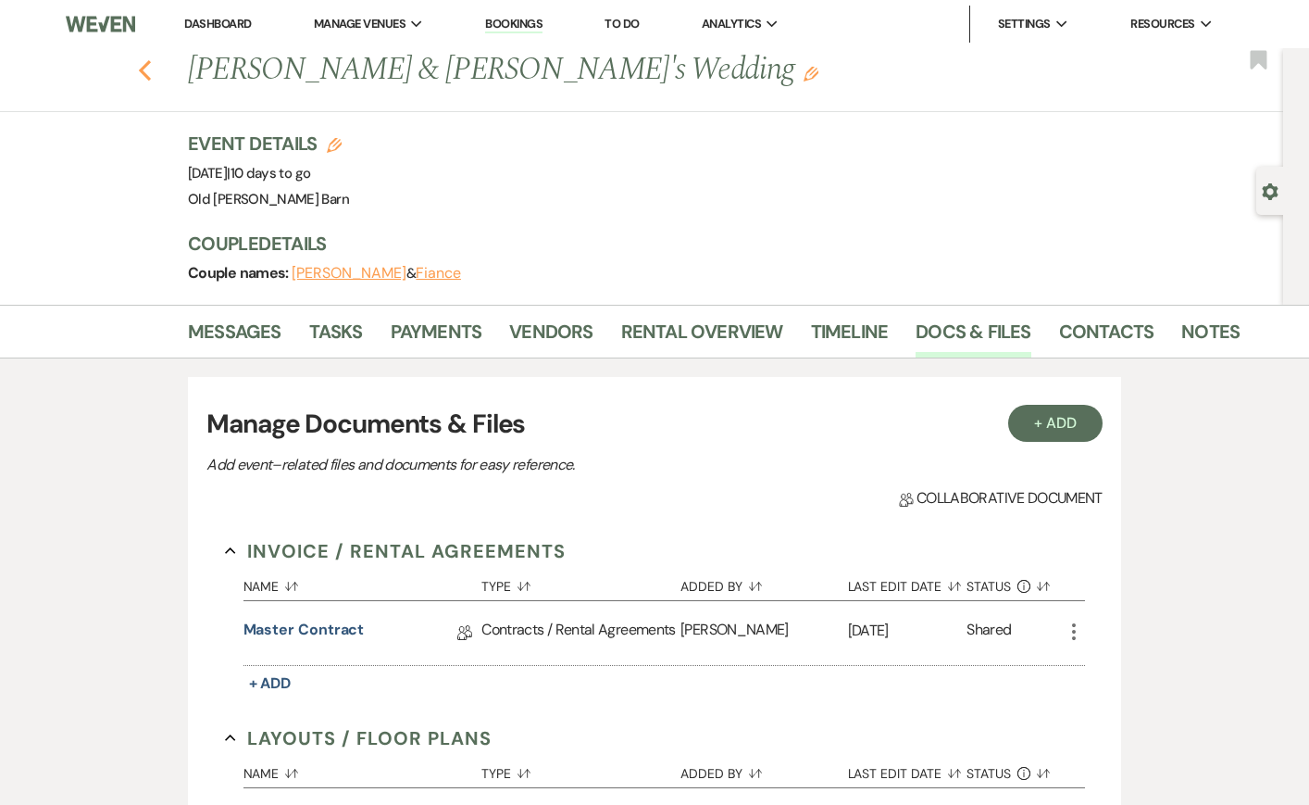
click at [149, 74] on icon "Previous" at bounding box center [145, 70] width 14 height 22
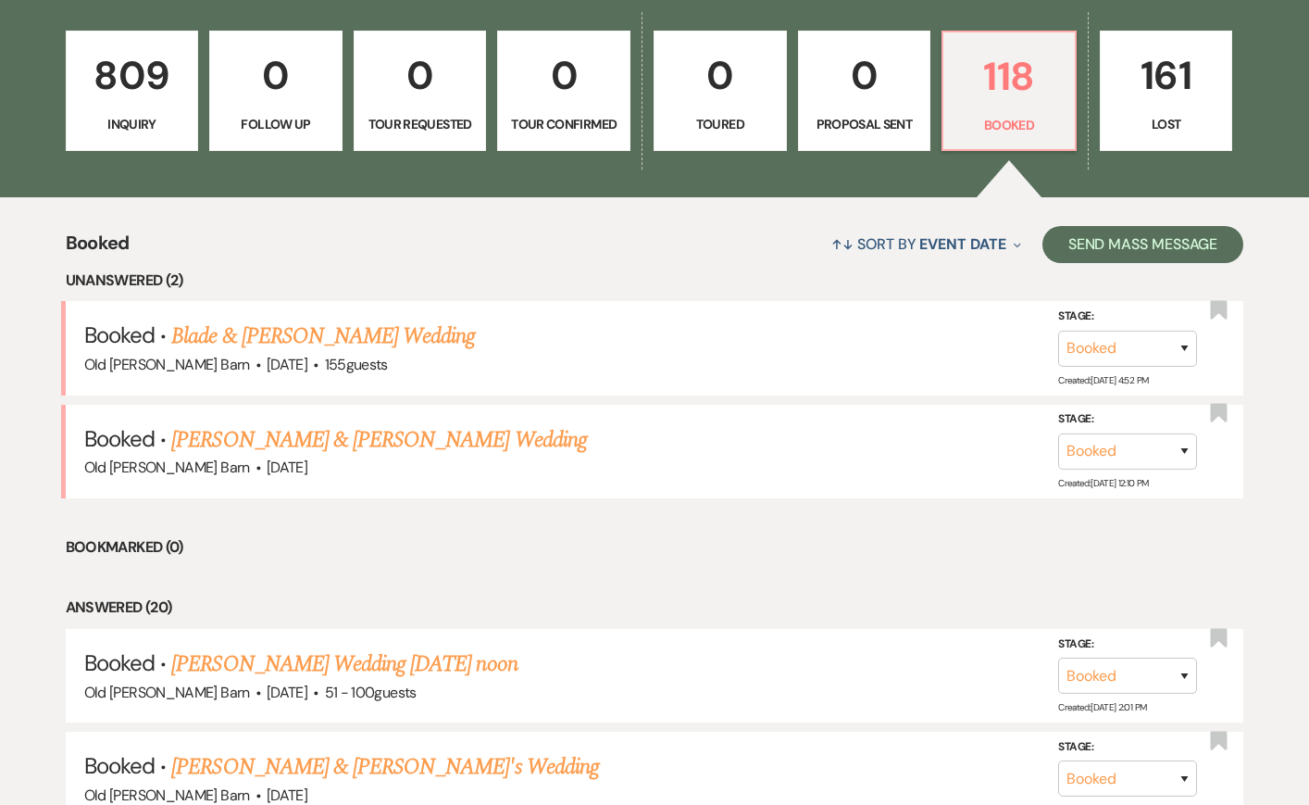
scroll to position [503, 0]
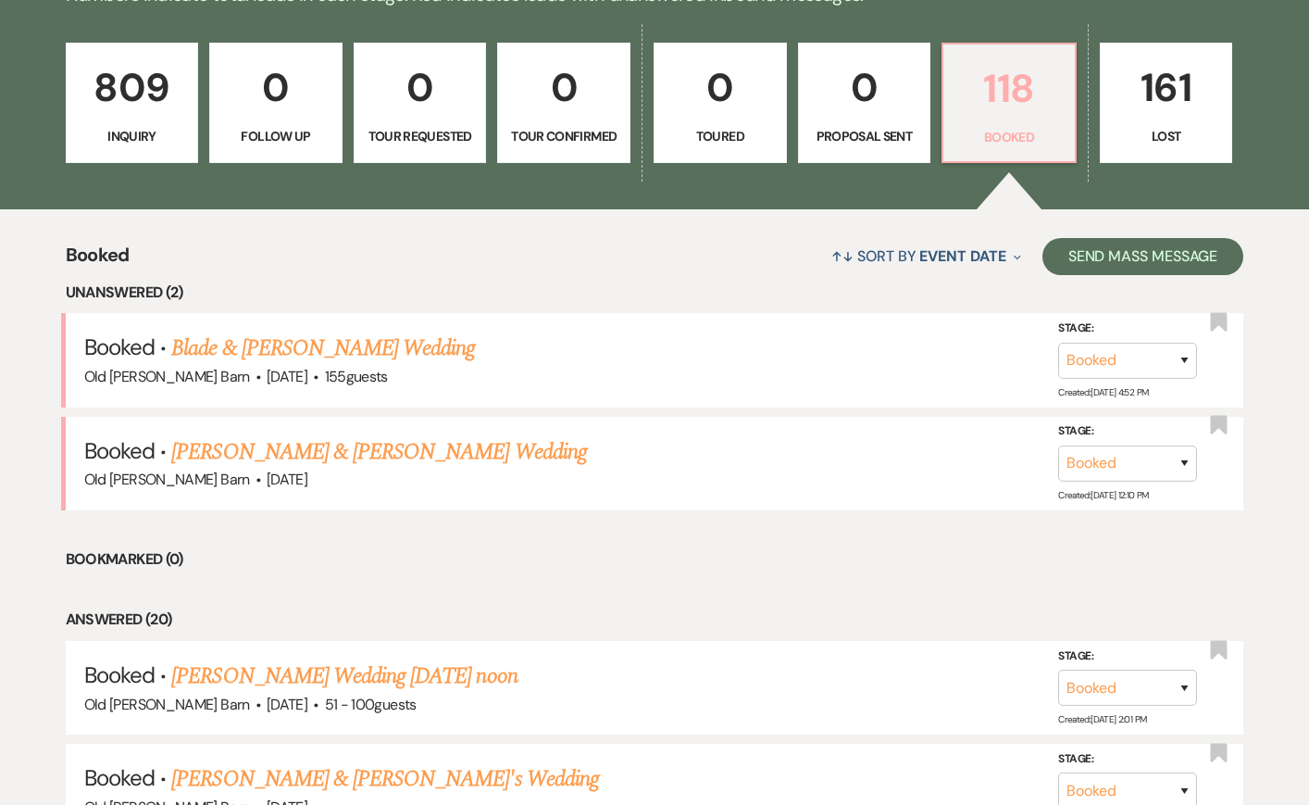
click at [1011, 98] on p "118" at bounding box center [1009, 88] width 109 height 62
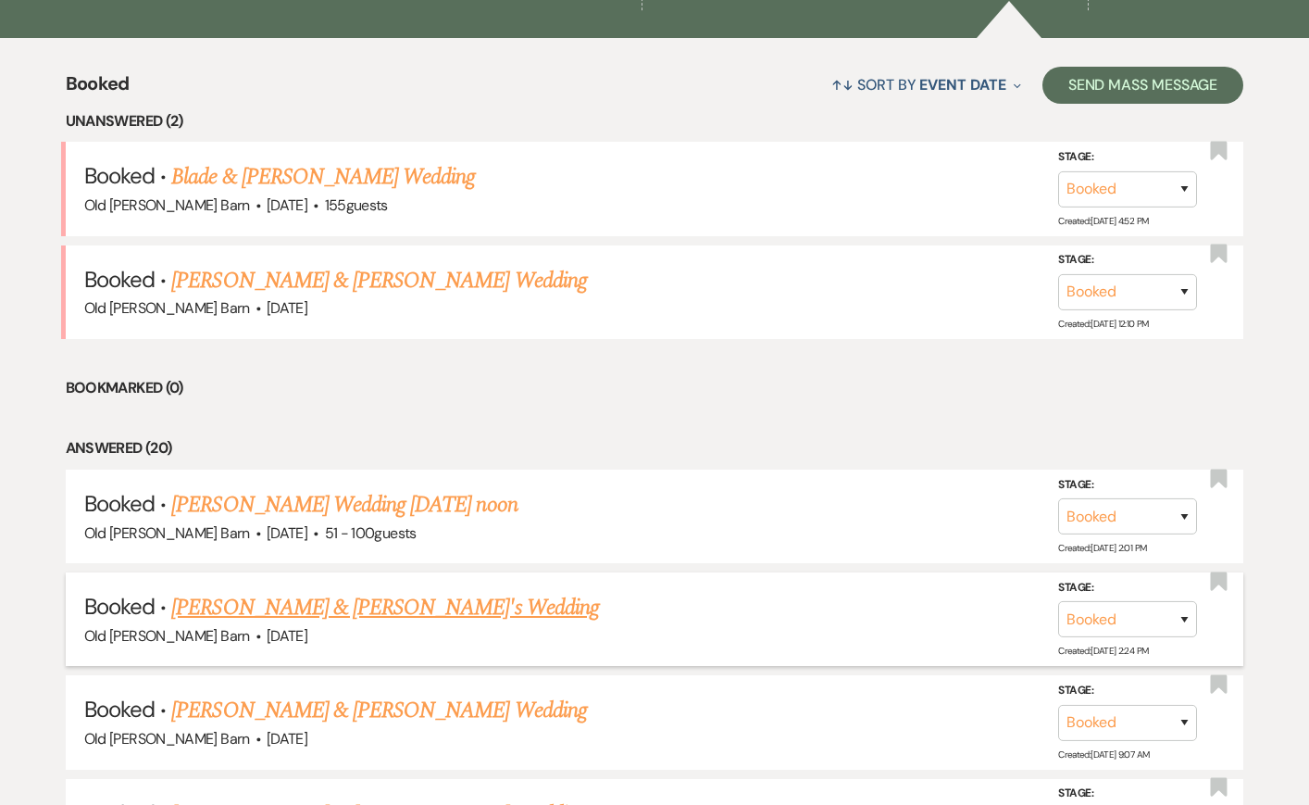
scroll to position [610, 0]
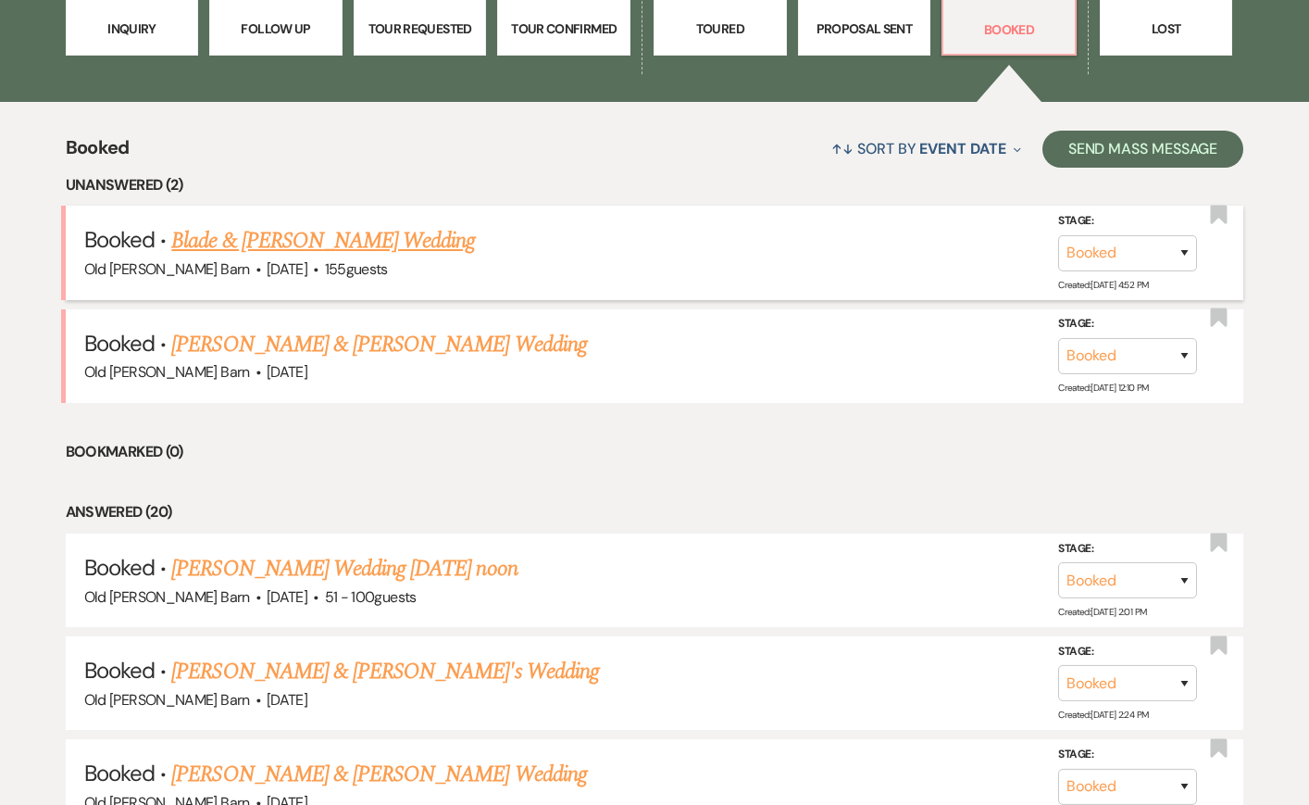
click at [353, 235] on link "Blade & [PERSON_NAME] Wedding" at bounding box center [323, 240] width 304 height 33
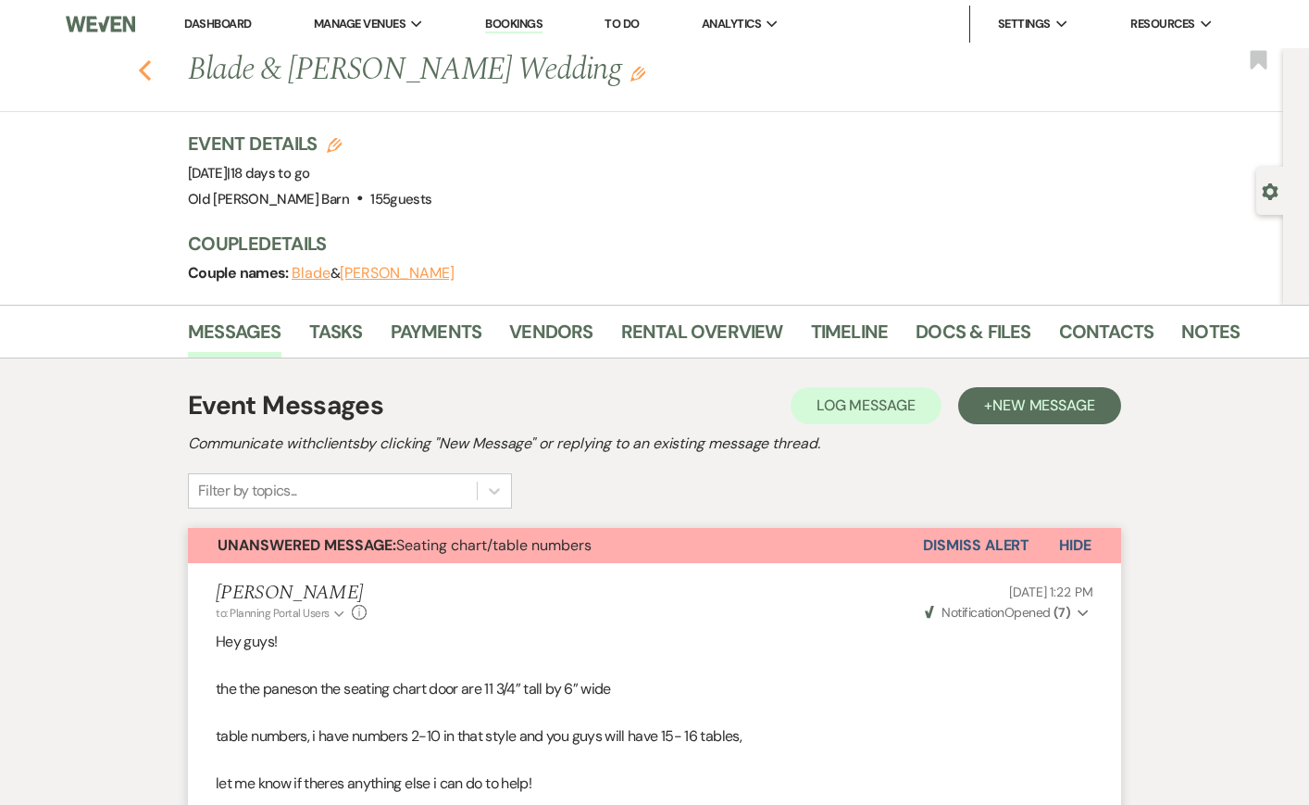
click at [144, 64] on icon "Previous" at bounding box center [145, 70] width 14 height 22
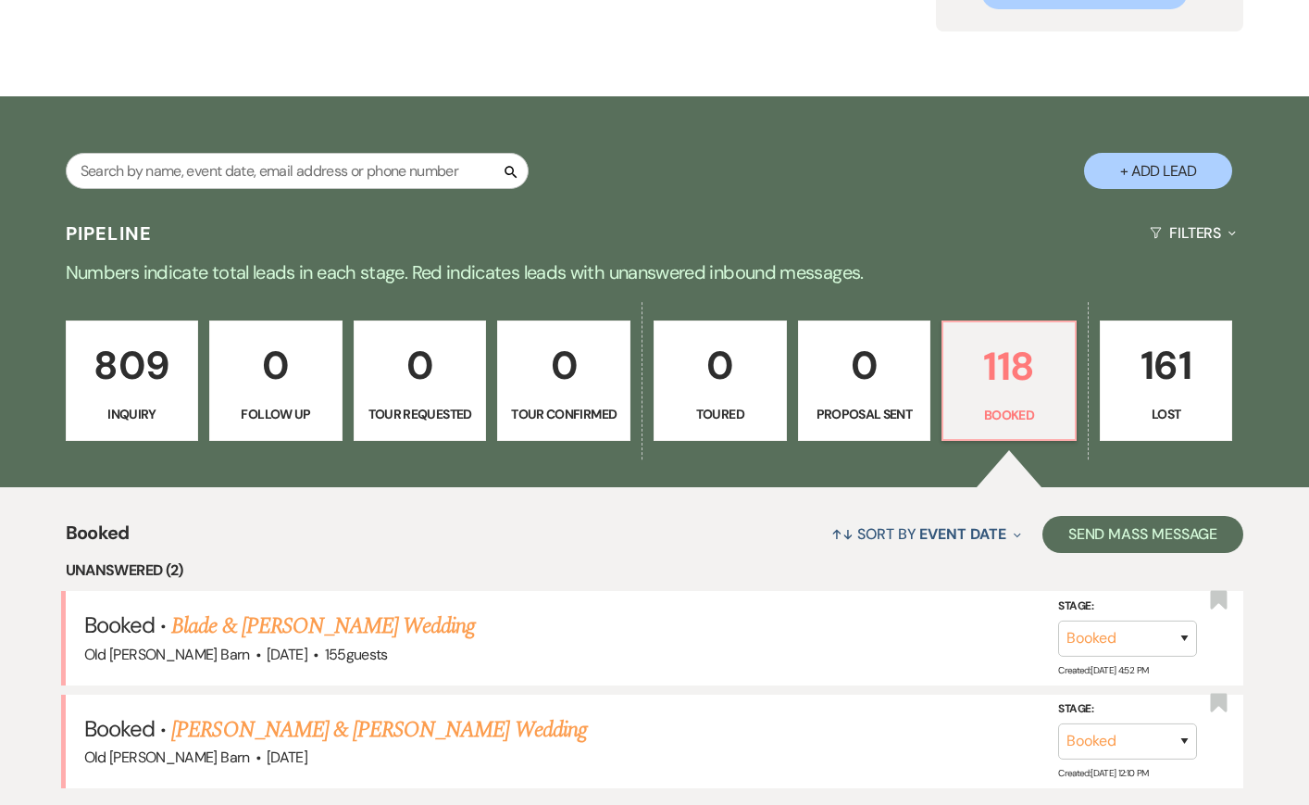
scroll to position [221, 0]
